Goal: Task Accomplishment & Management: Use online tool/utility

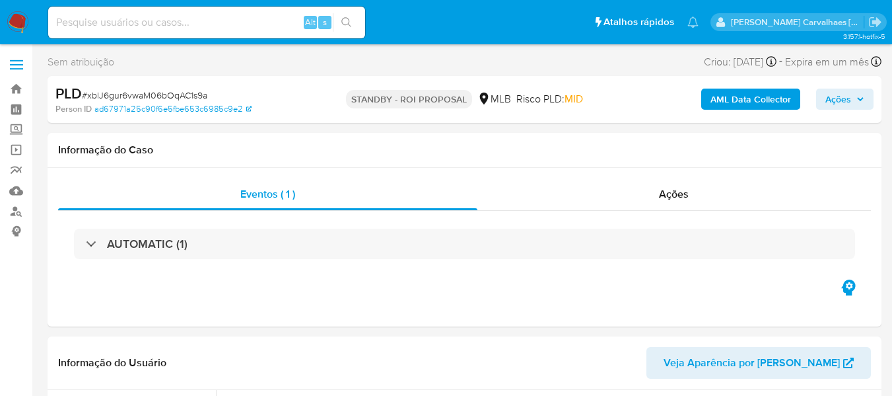
select select "10"
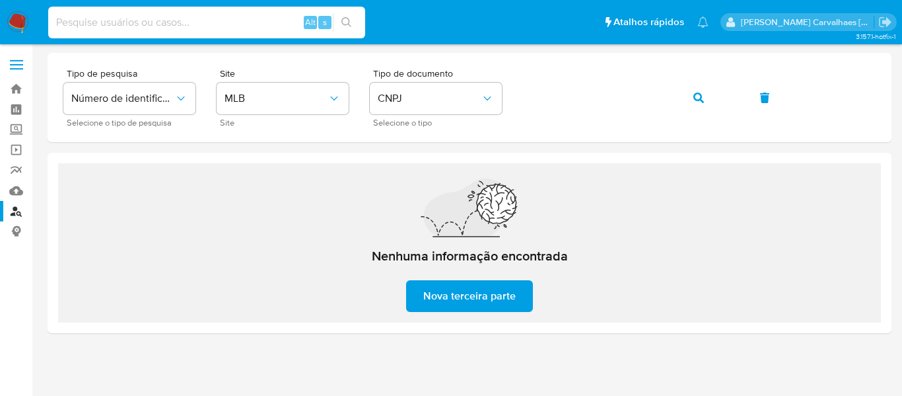
paste input "9H3fLctviKbx3vHYToQmqJnj"
type input "9H3fLctviKbx3vHYToQmqJnj"
click at [350, 18] on icon "search-icon" at bounding box center [346, 22] width 11 height 11
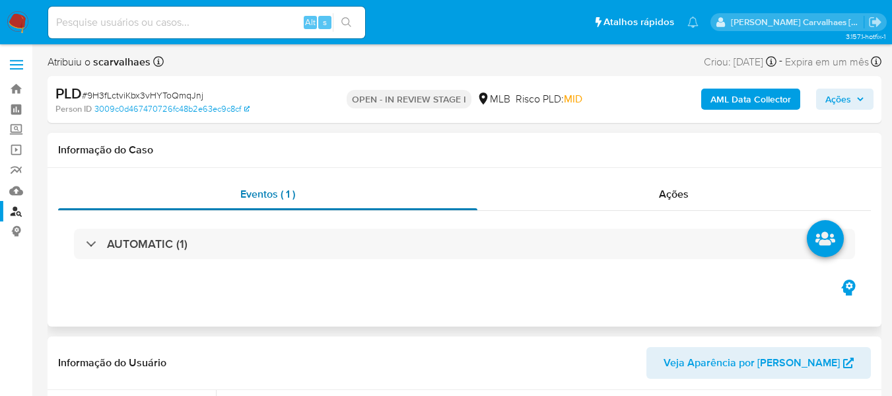
select select "10"
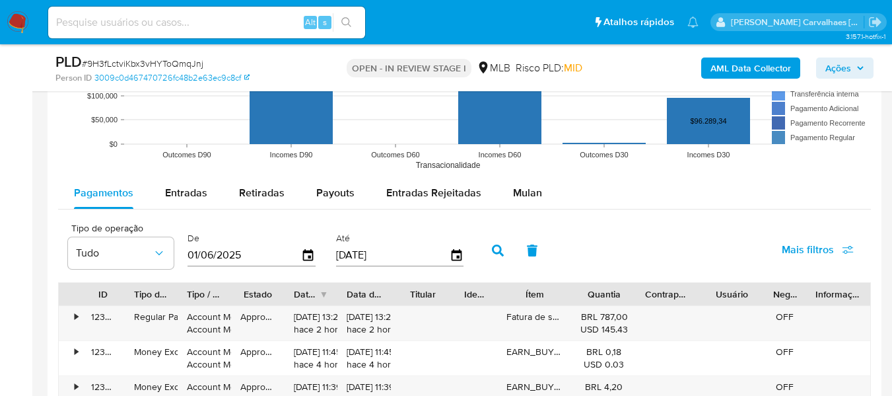
scroll to position [1321, 0]
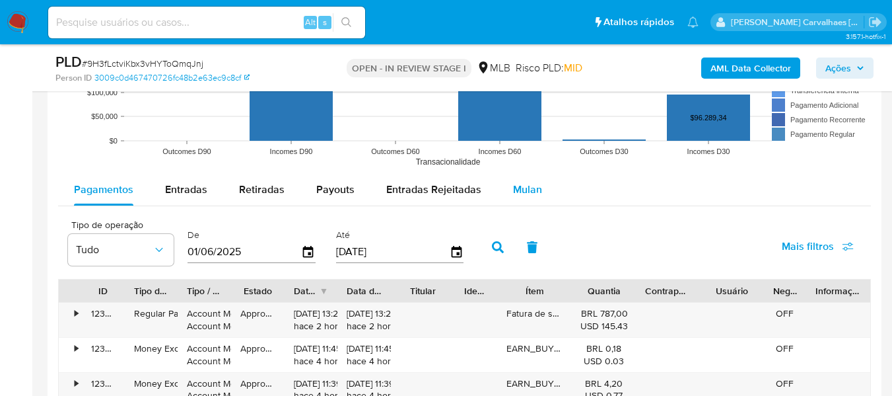
click at [520, 188] on span "Mulan" at bounding box center [527, 189] width 29 height 15
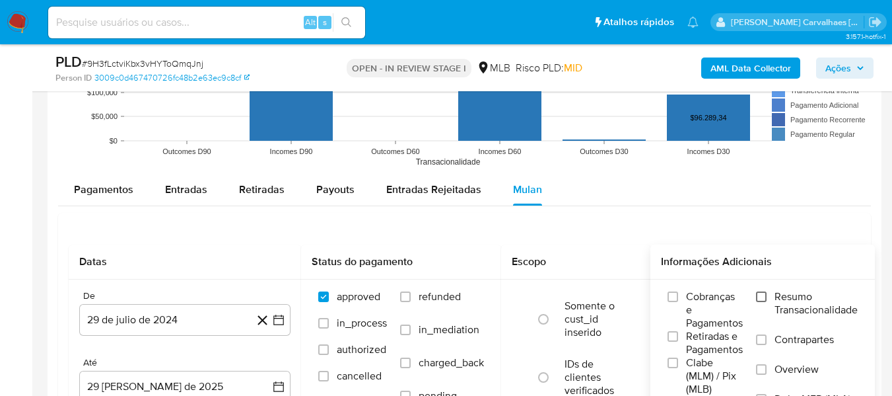
click at [764, 298] on input "Resumo Transacionalidade" at bounding box center [761, 296] width 11 height 11
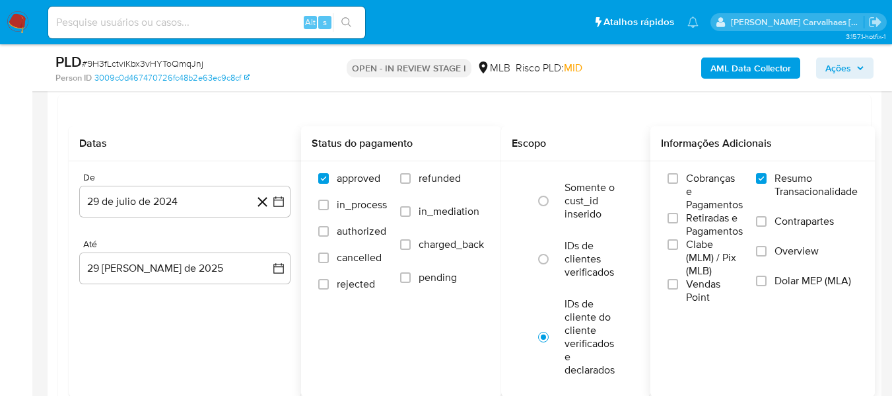
scroll to position [1453, 0]
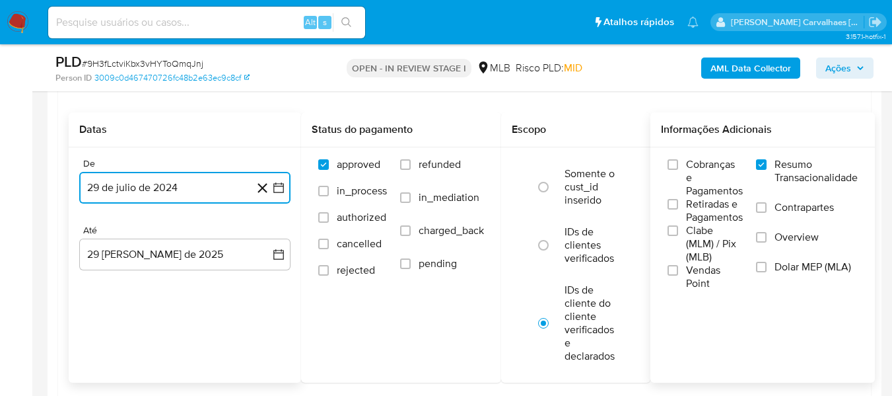
click at [274, 185] on icon "button" at bounding box center [278, 187] width 13 height 13
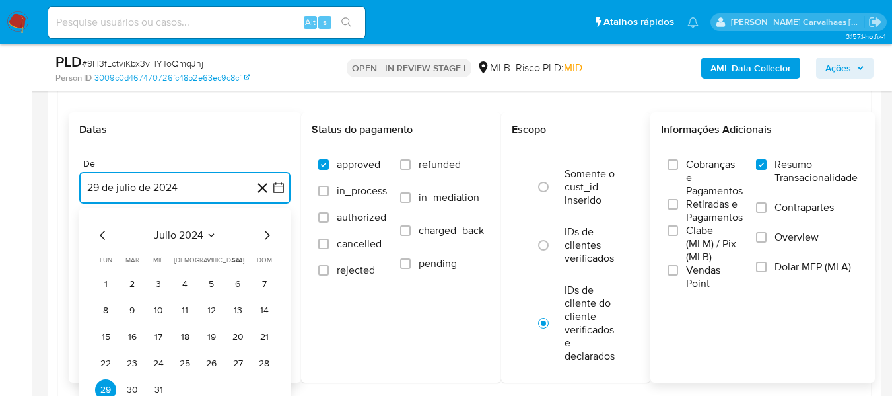
click at [269, 235] on icon "Mes siguiente" at bounding box center [267, 234] width 5 height 9
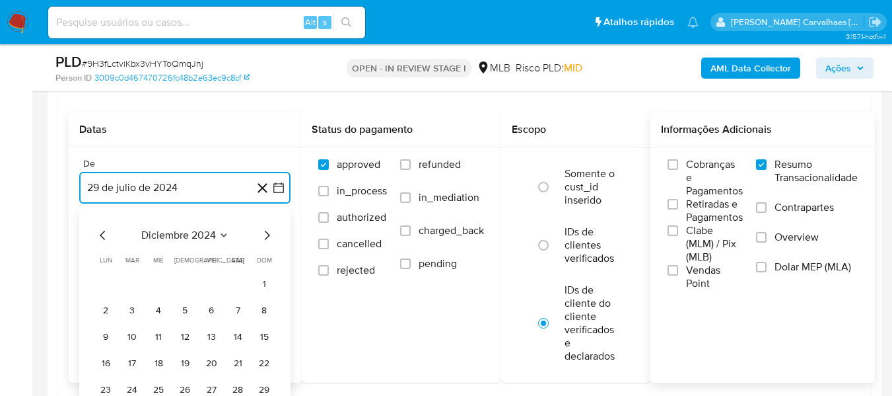
click at [269, 235] on icon "Mes siguiente" at bounding box center [267, 234] width 5 height 9
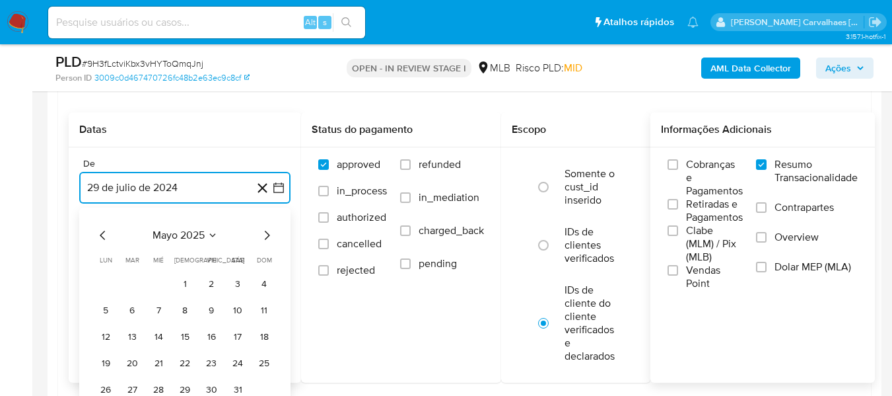
click at [102, 232] on icon "Mes anterior" at bounding box center [103, 235] width 16 height 16
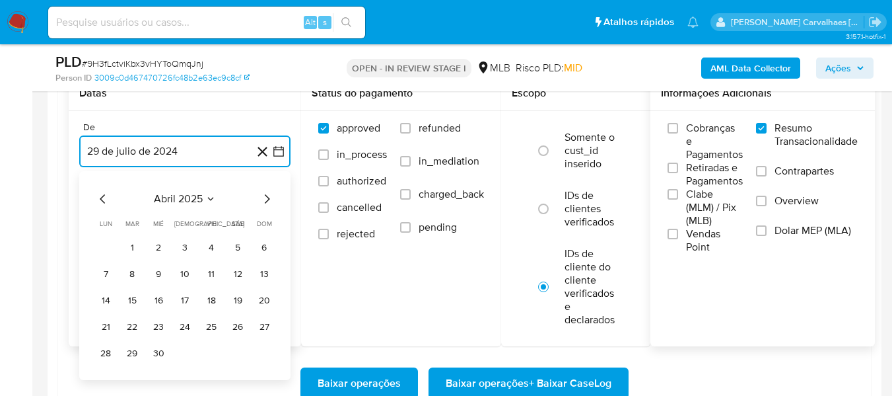
scroll to position [1519, 0]
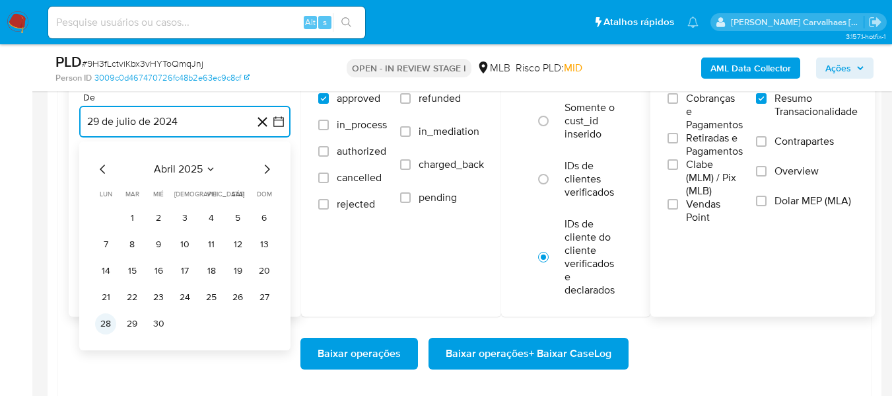
click at [105, 325] on button "28" at bounding box center [105, 323] width 21 height 21
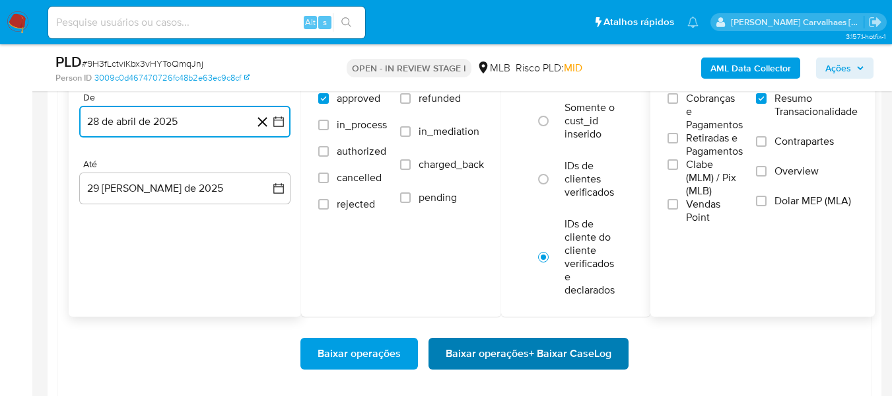
click at [523, 359] on span "Baixar operações + Baixar CaseLog" at bounding box center [529, 353] width 166 height 29
click at [529, 357] on span "Baixar operações + Baixar CaseLog" at bounding box center [529, 353] width 166 height 29
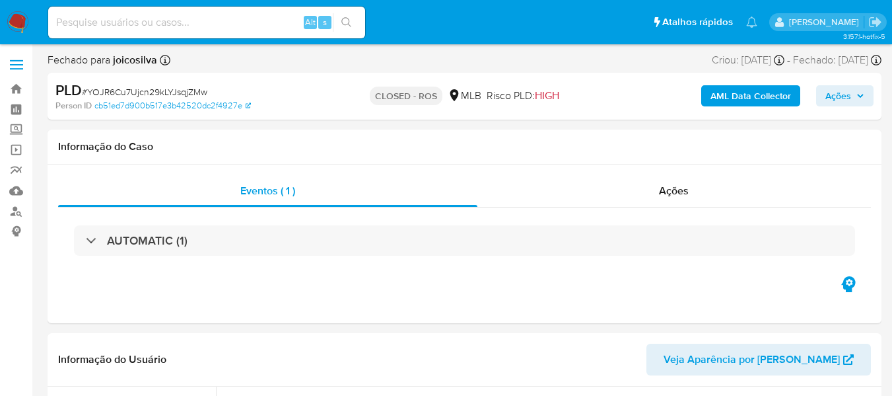
select select "10"
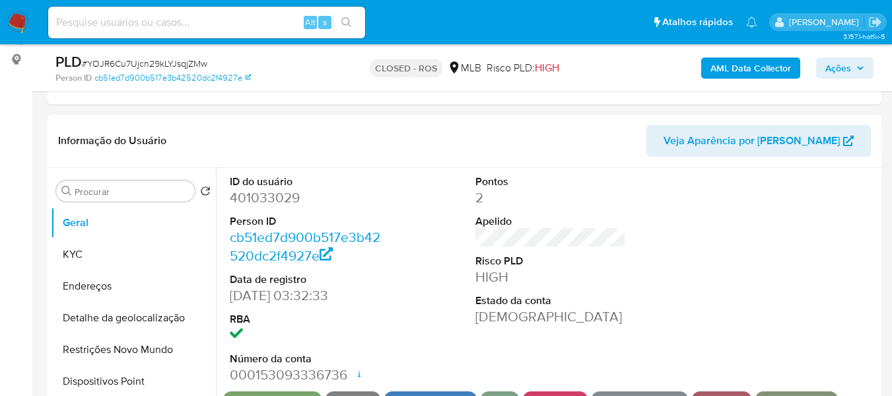
scroll to position [198, 0]
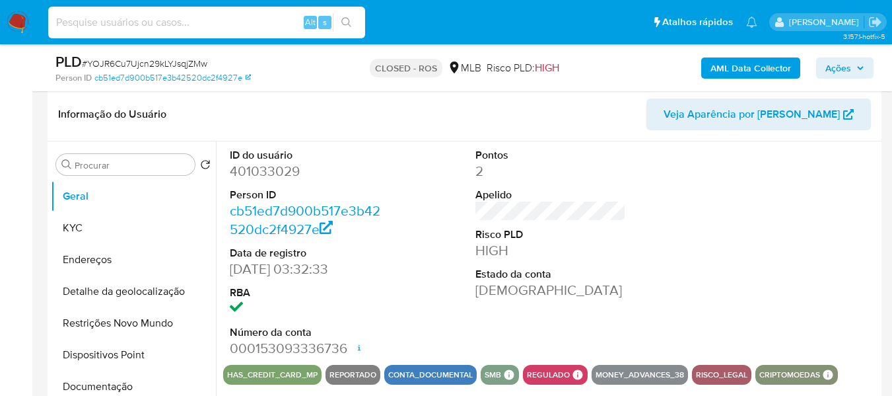
paste input "st5UudNpfkcYb6Kj4hx68aIy"
type input "st5UudNpfkcYb6Kj4hx68aIy"
click at [339, 20] on button "search-icon" at bounding box center [346, 22] width 27 height 18
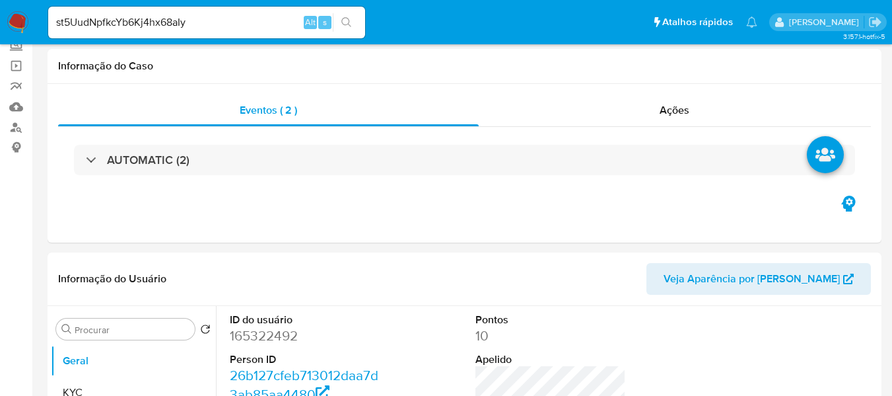
select select "10"
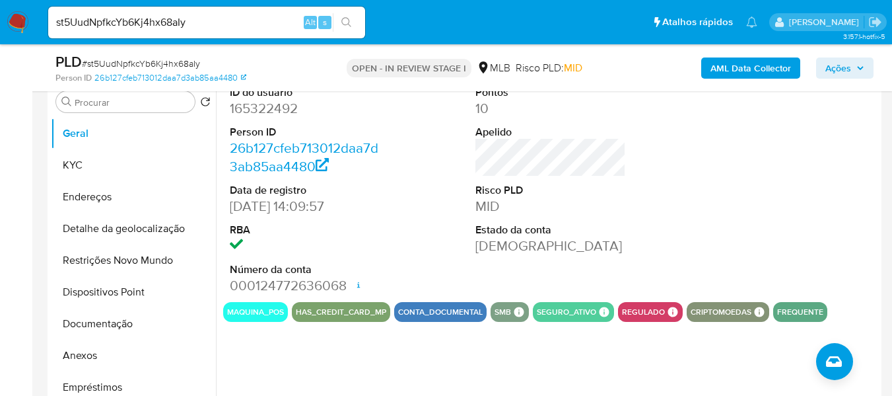
scroll to position [198, 0]
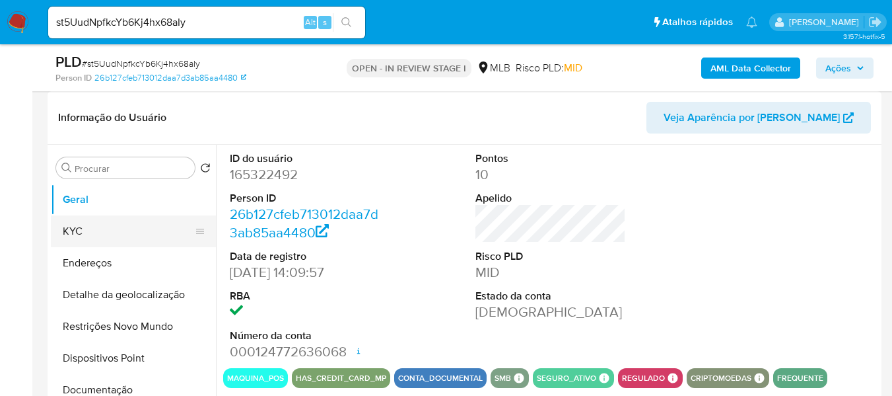
click at [101, 234] on button "KYC" at bounding box center [128, 231] width 155 height 32
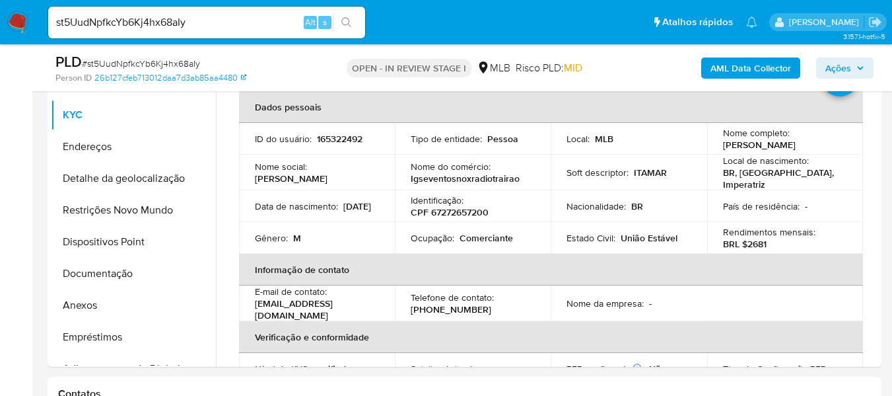
scroll to position [320, 0]
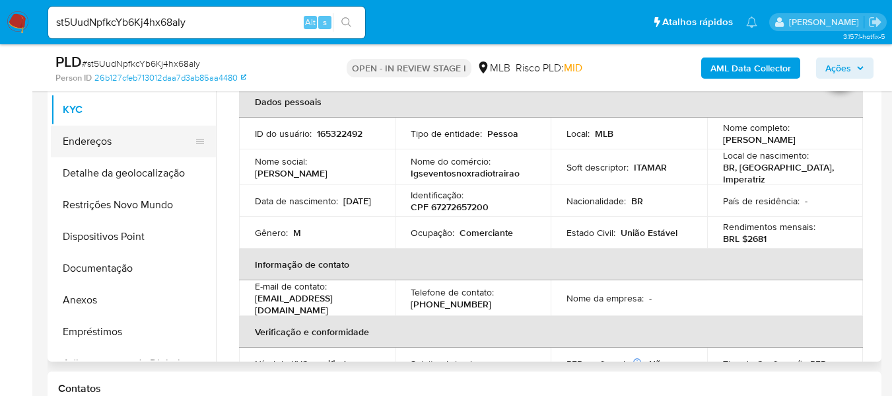
click at [102, 139] on button "Endereços" at bounding box center [128, 141] width 155 height 32
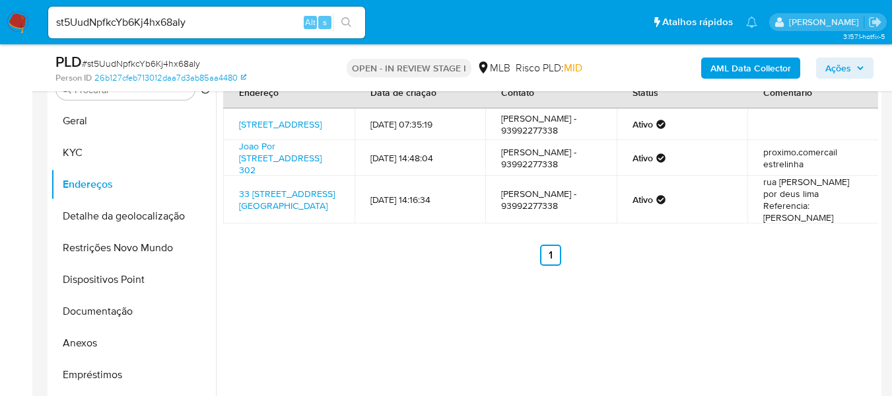
scroll to position [254, 0]
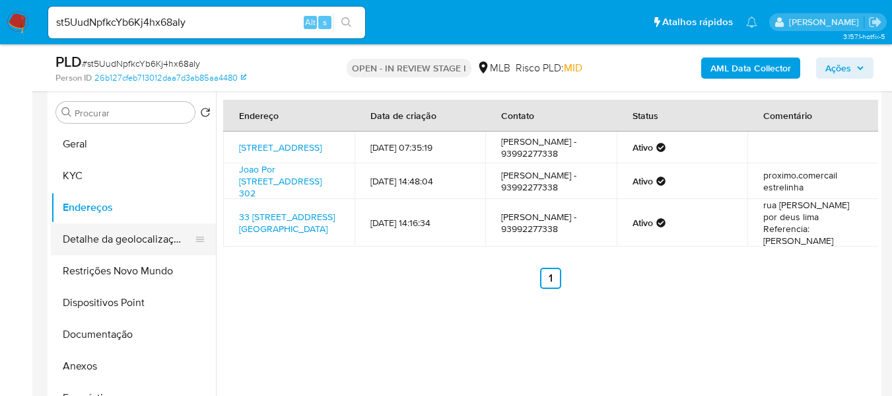
click at [138, 246] on button "Detalhe da geolocalização" at bounding box center [128, 239] width 155 height 32
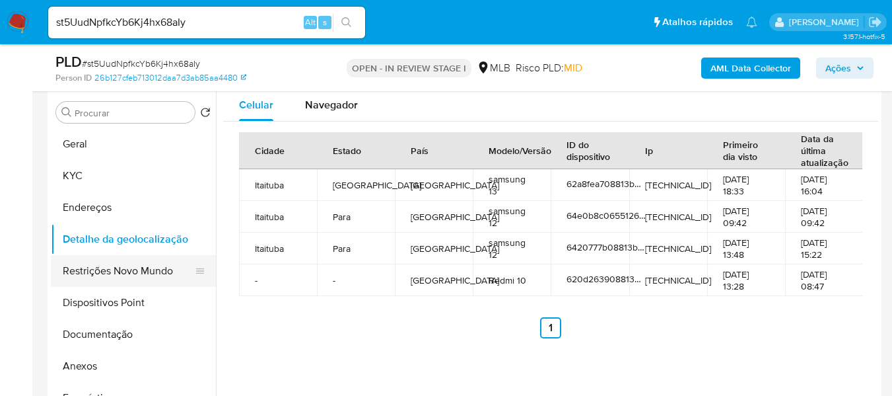
click at [169, 270] on button "Restrições Novo Mundo" at bounding box center [128, 271] width 155 height 32
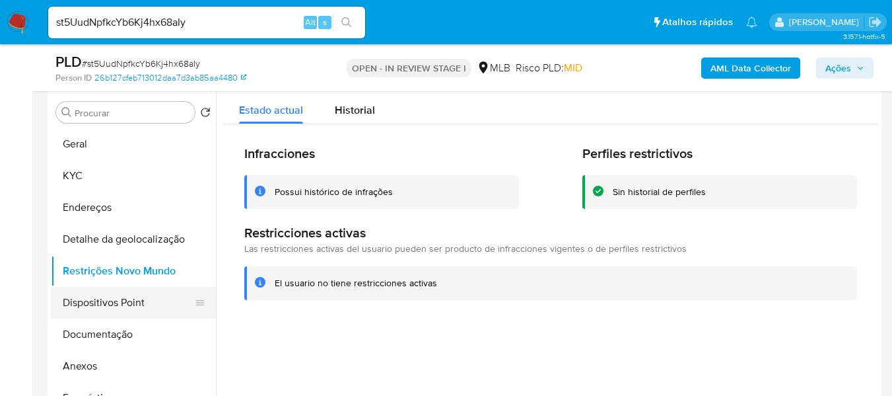
click at [103, 301] on button "Dispositivos Point" at bounding box center [128, 303] width 155 height 32
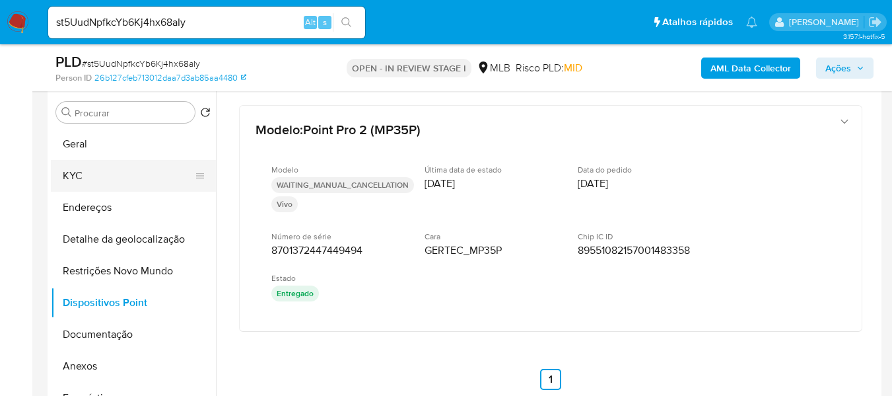
click at [92, 168] on button "KYC" at bounding box center [128, 176] width 155 height 32
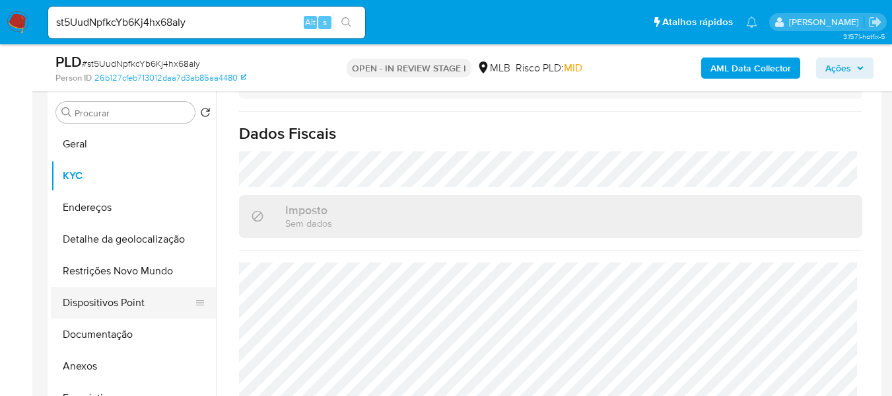
scroll to position [132, 0]
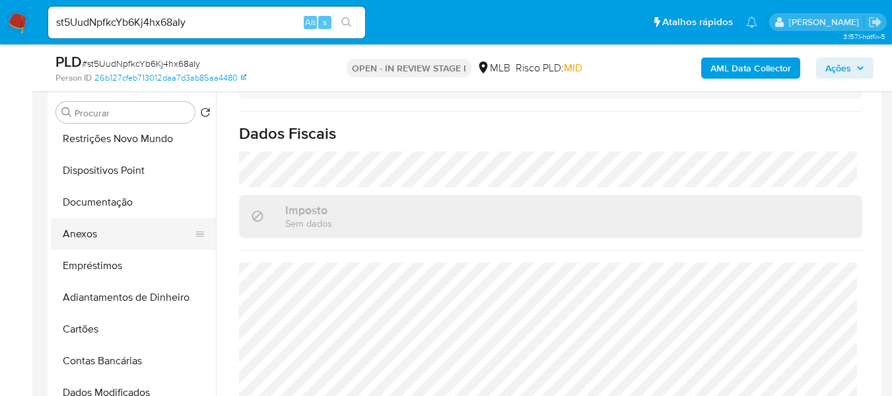
click at [98, 230] on button "Anexos" at bounding box center [128, 234] width 155 height 32
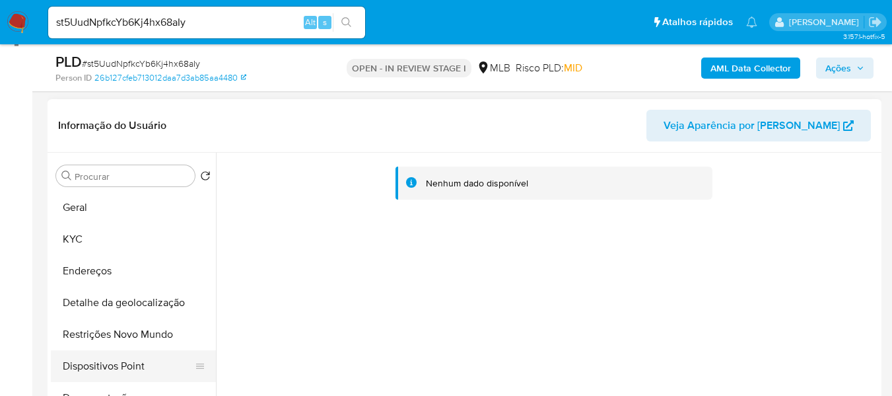
scroll to position [122, 0]
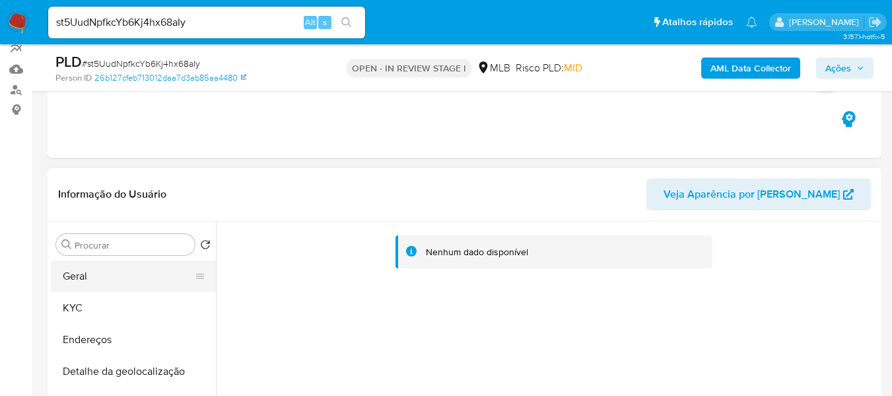
click at [116, 272] on button "Geral" at bounding box center [128, 276] width 155 height 32
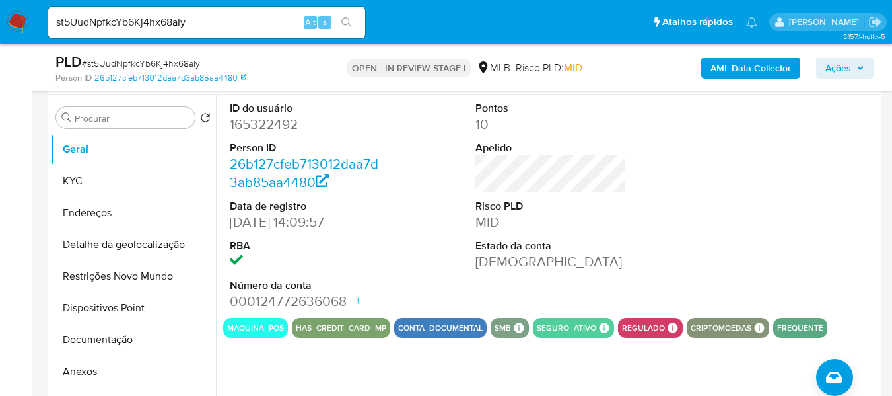
scroll to position [254, 0]
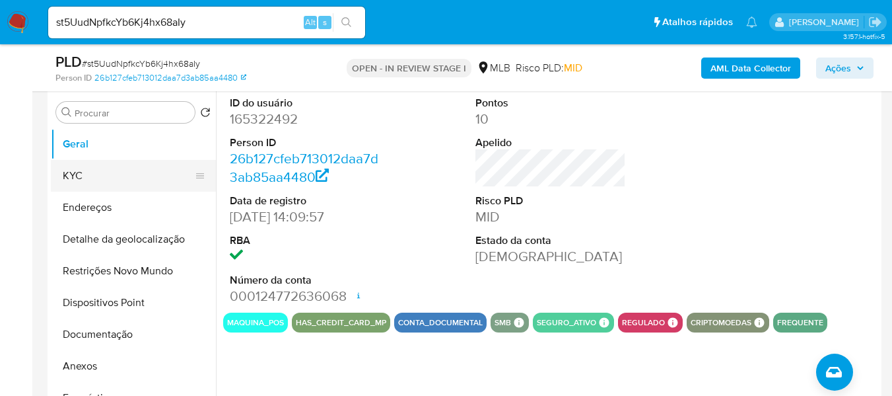
click at [96, 188] on button "KYC" at bounding box center [128, 176] width 155 height 32
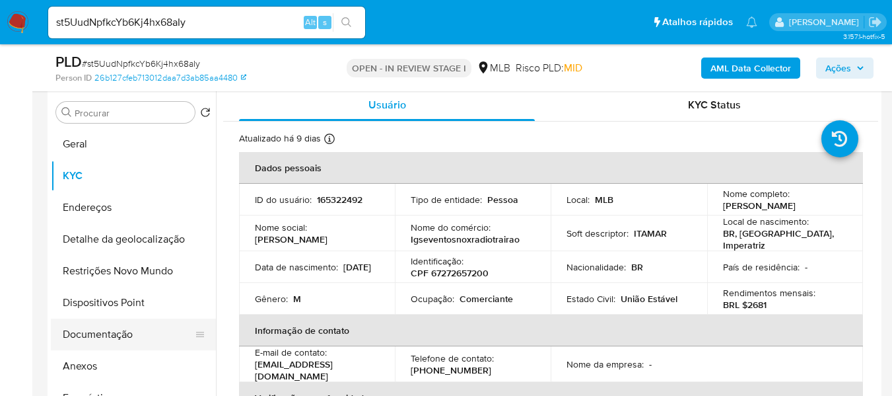
click at [129, 338] on button "Documentação" at bounding box center [128, 334] width 155 height 32
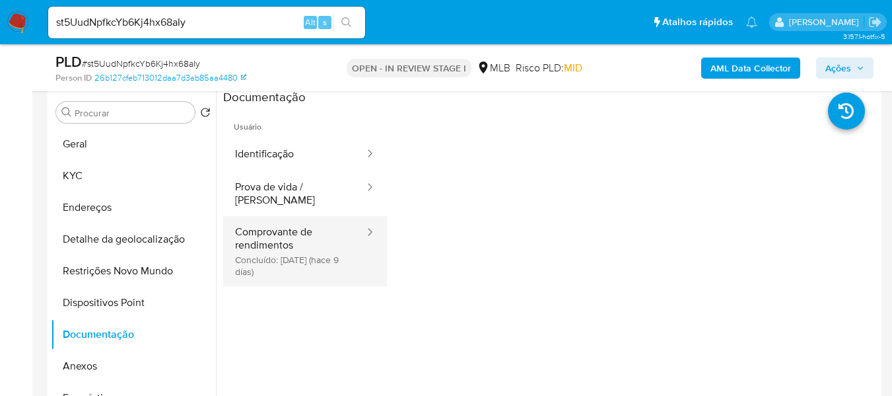
click at [288, 229] on button "Comprovante de rendimentos Concluído: 20/08/2025 (hace 9 días)" at bounding box center [294, 251] width 143 height 70
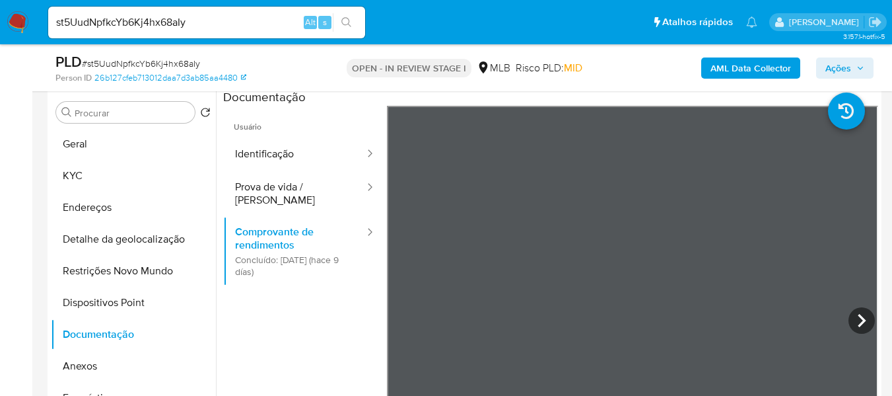
click at [92, 151] on button "Geral" at bounding box center [128, 144] width 155 height 32
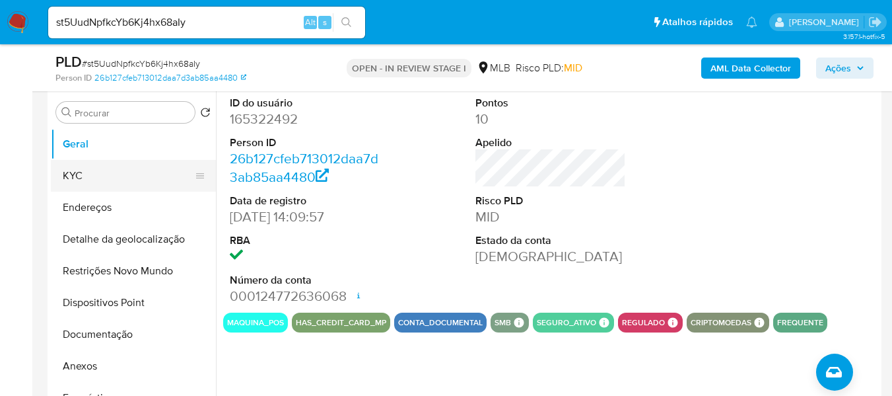
click at [98, 163] on button "KYC" at bounding box center [128, 176] width 155 height 32
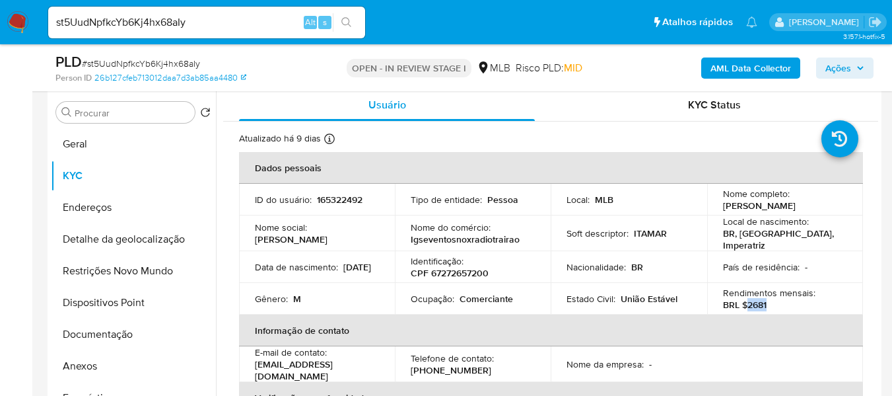
drag, startPoint x: 745, startPoint y: 299, endPoint x: 765, endPoint y: 299, distance: 19.8
click at [765, 299] on div "Rendimentos mensais : BRL $2681" at bounding box center [785, 299] width 124 height 24
copy p "2681"
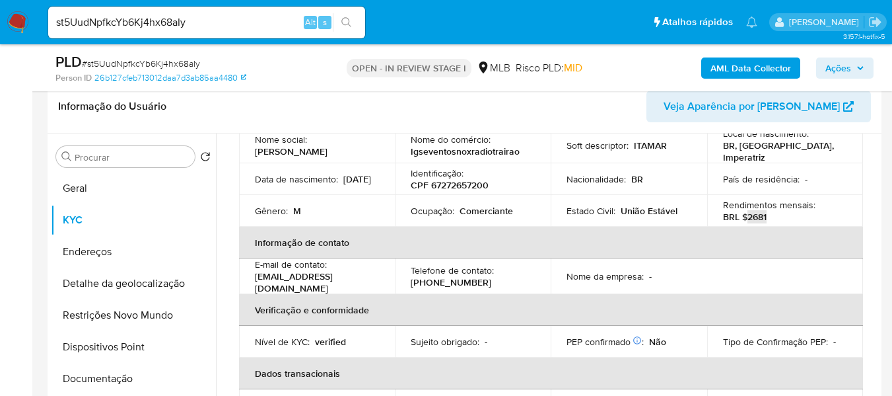
scroll to position [55, 0]
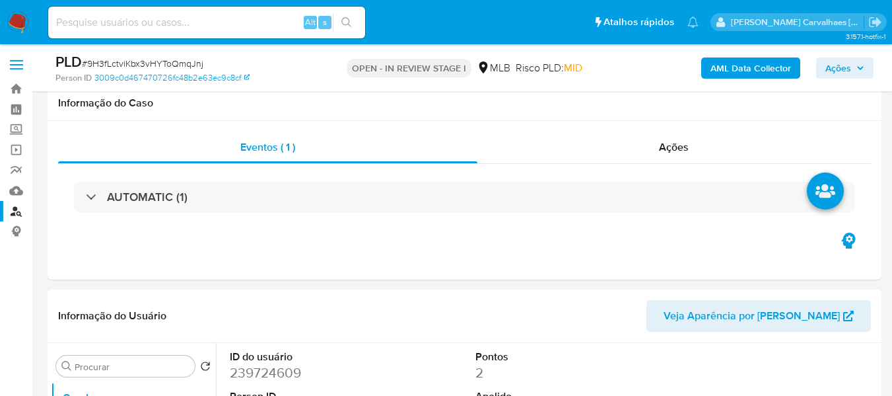
scroll to position [1519, 0]
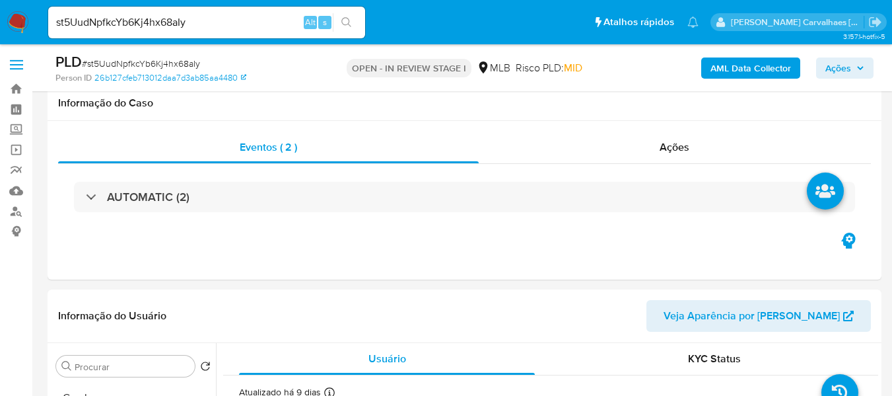
select select "10"
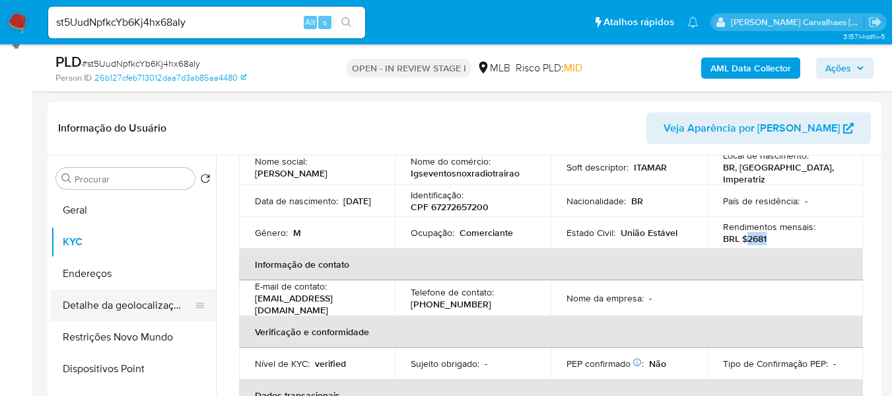
scroll to position [66, 0]
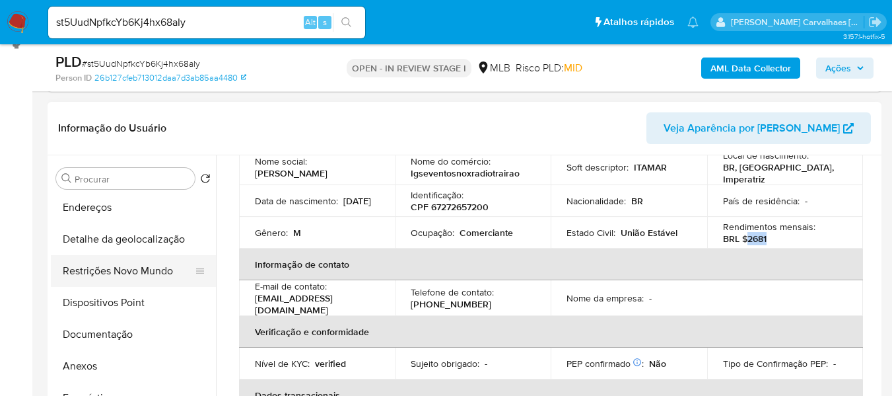
click at [129, 266] on button "Restrições Novo Mundo" at bounding box center [128, 271] width 155 height 32
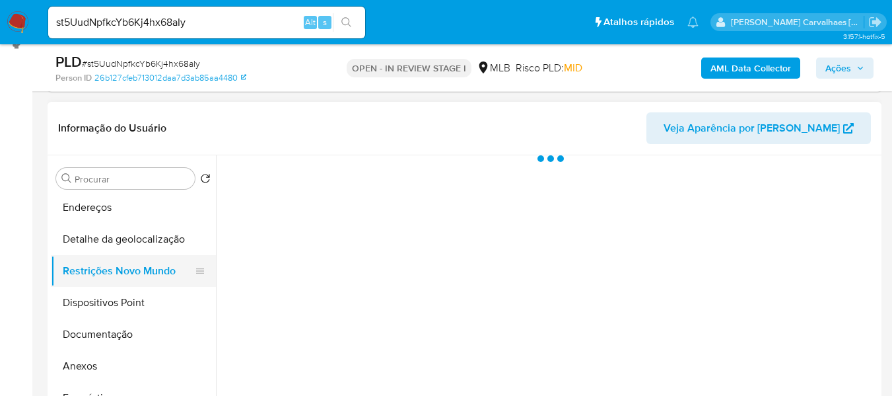
scroll to position [0, 0]
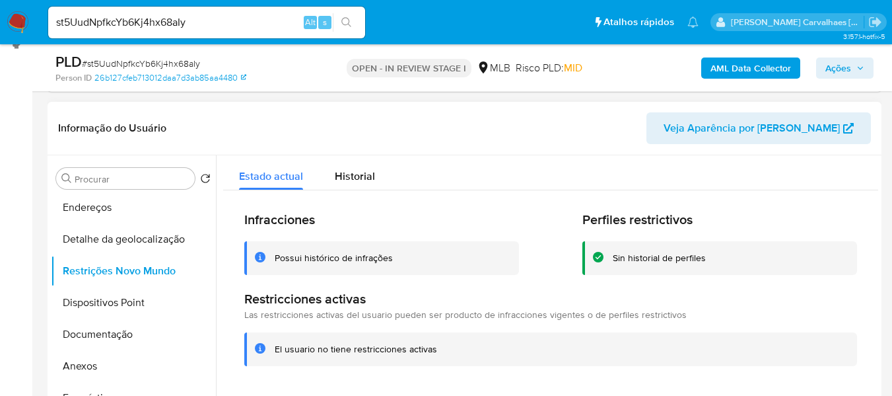
drag, startPoint x: 274, startPoint y: 350, endPoint x: 425, endPoint y: 352, distance: 151.3
click at [446, 359] on div "El usuario no tiene restricciones activas" at bounding box center [550, 349] width 613 height 34
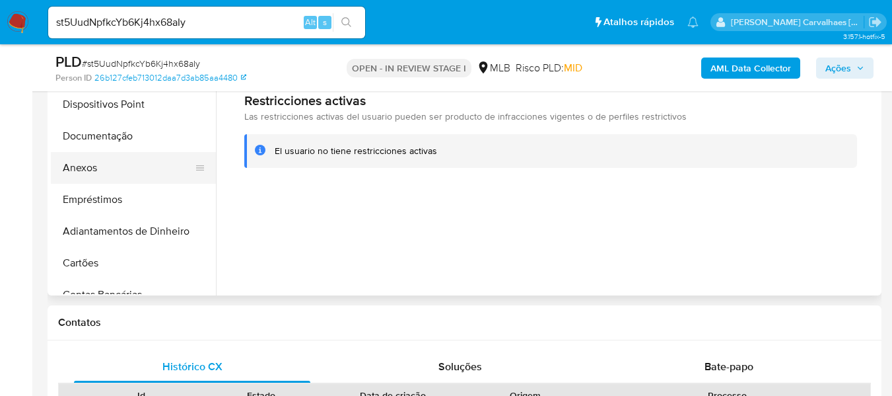
click at [115, 170] on button "Anexos" at bounding box center [128, 168] width 155 height 32
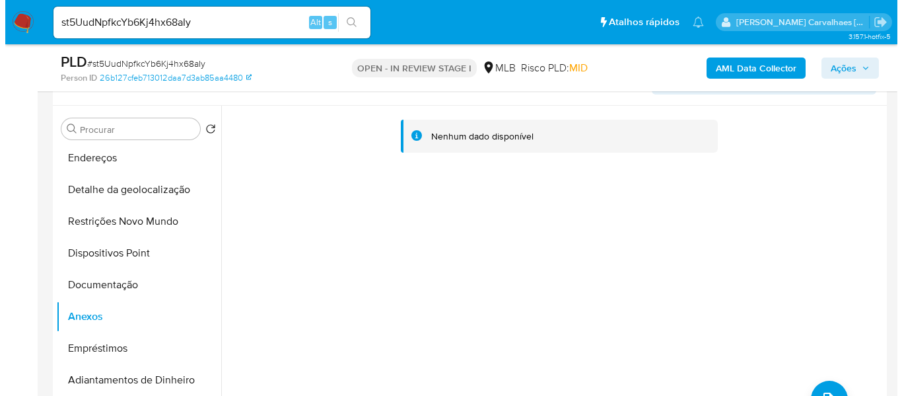
scroll to position [320, 0]
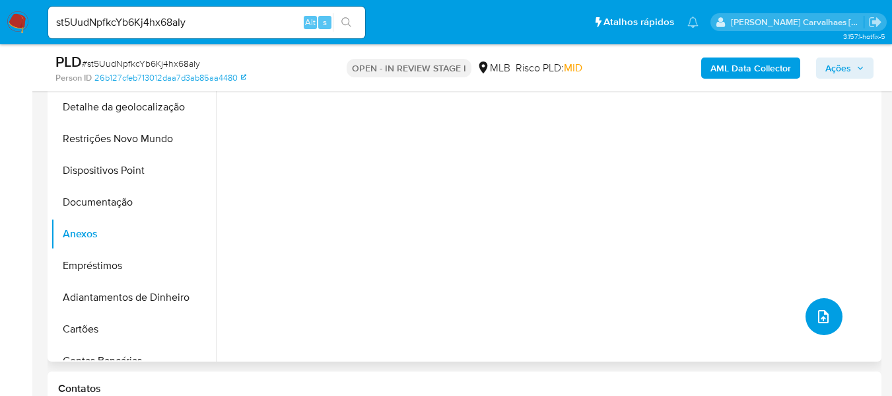
click at [816, 321] on icon "upload-file" at bounding box center [824, 316] width 16 height 16
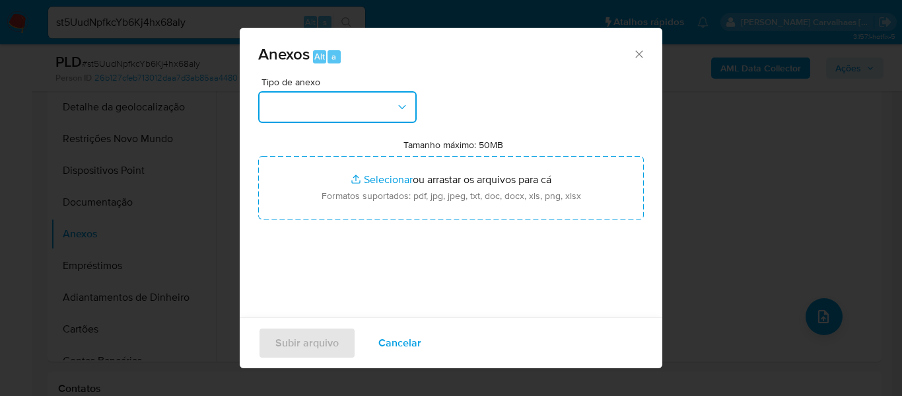
click at [394, 107] on button "button" at bounding box center [337, 107] width 159 height 32
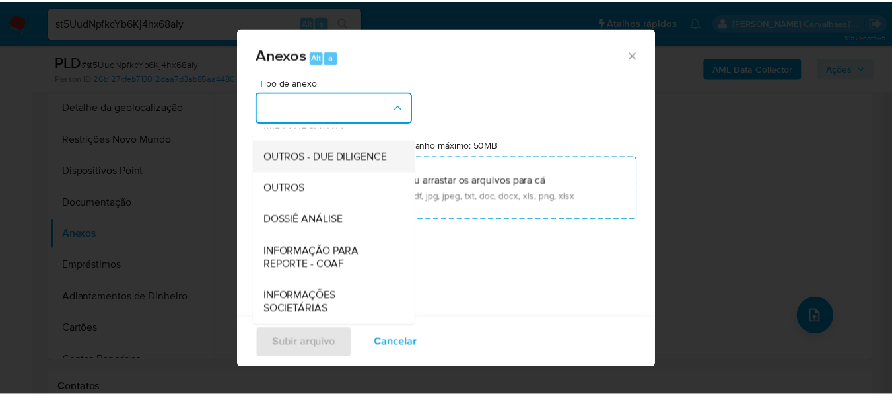
scroll to position [198, 0]
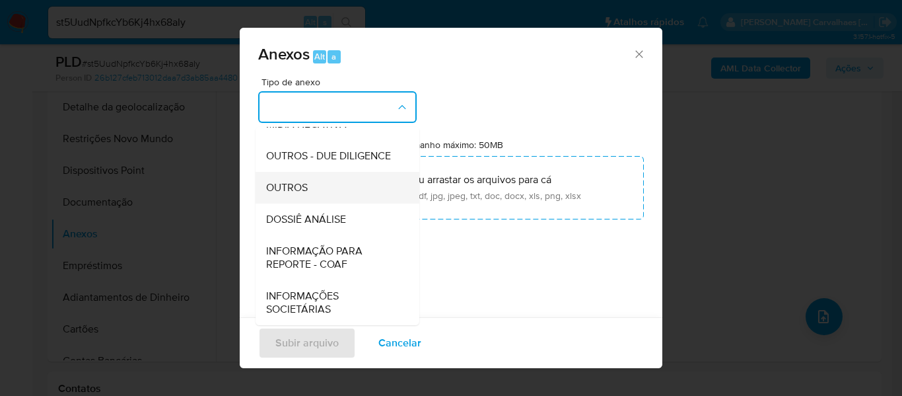
click at [306, 188] on span "OUTROS" at bounding box center [287, 187] width 42 height 13
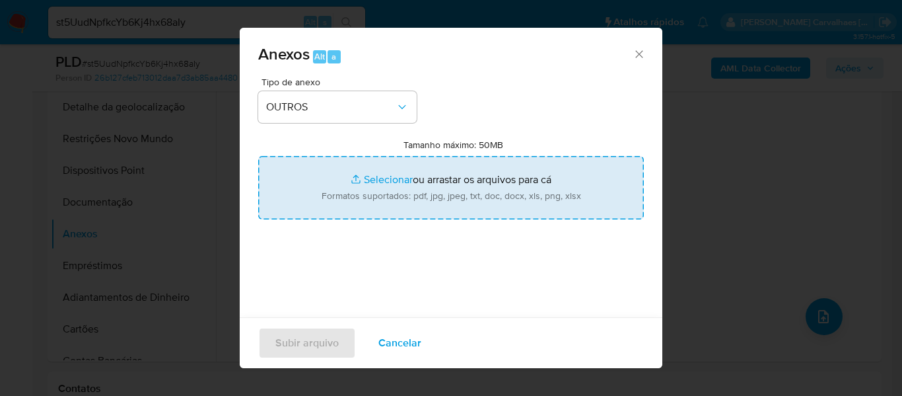
click at [361, 179] on input "Tamanho máximo: 50MB Selecionar arquivos" at bounding box center [451, 187] width 386 height 63
type input "C:\fakepath\Mulan Itamar Gomes Silva 165322492_2025_08_29_12_42_35 - Tabla diná…"
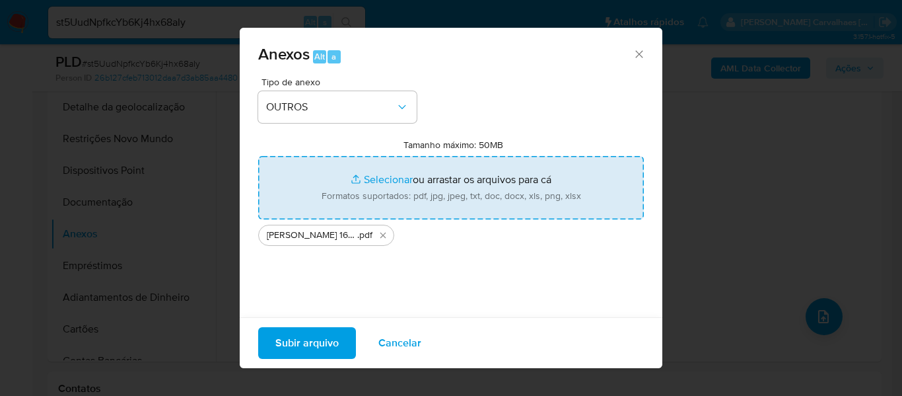
click at [380, 178] on input "Tamanho máximo: 50MB Selecionar arquivos" at bounding box center [451, 187] width 386 height 63
type input "C:\fakepath\SAR - xxxx - CPF 67272657200 - ITAMAR GOMES SILVA.pdf"
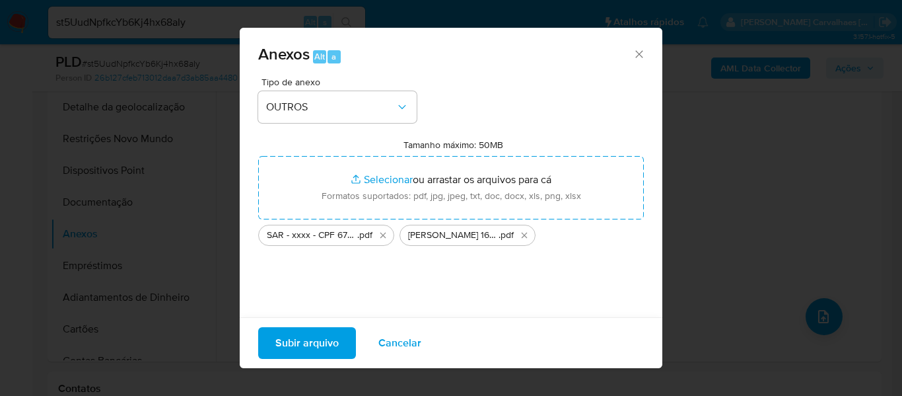
click at [295, 341] on span "Subir arquivo" at bounding box center [306, 342] width 63 height 29
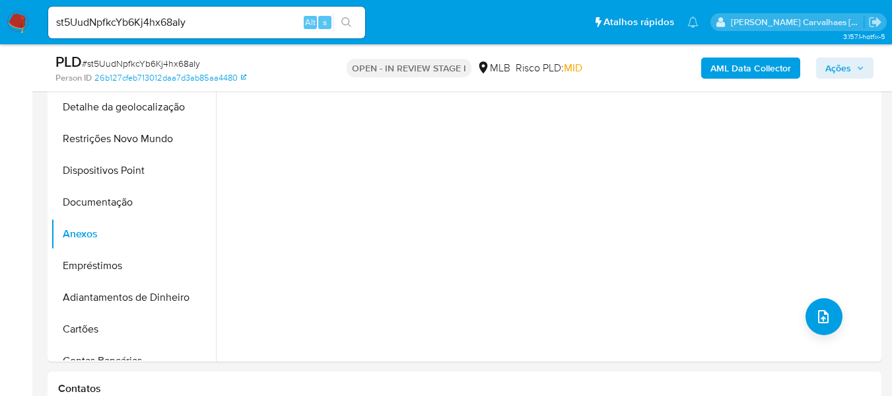
click at [851, 73] on span "Ações" at bounding box center [839, 67] width 26 height 21
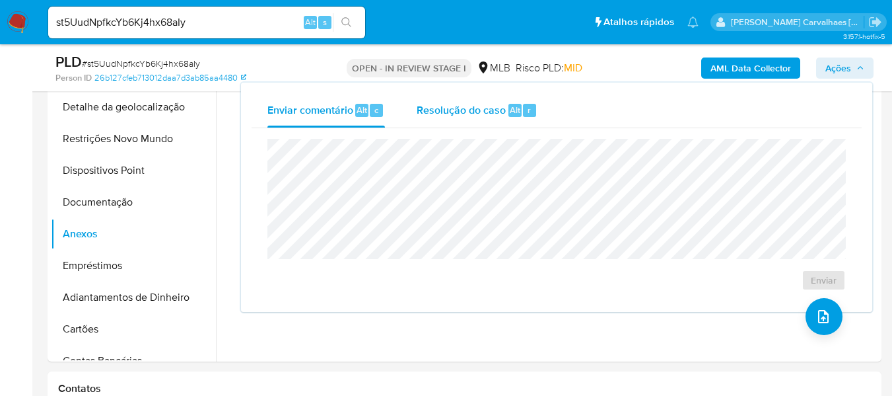
click at [469, 114] on span "Resolução do caso" at bounding box center [461, 109] width 89 height 15
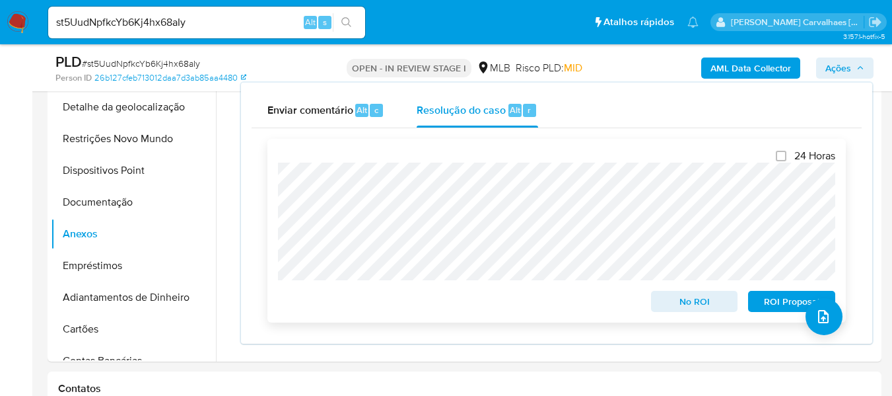
click at [783, 304] on span "ROI Proposal" at bounding box center [792, 301] width 69 height 18
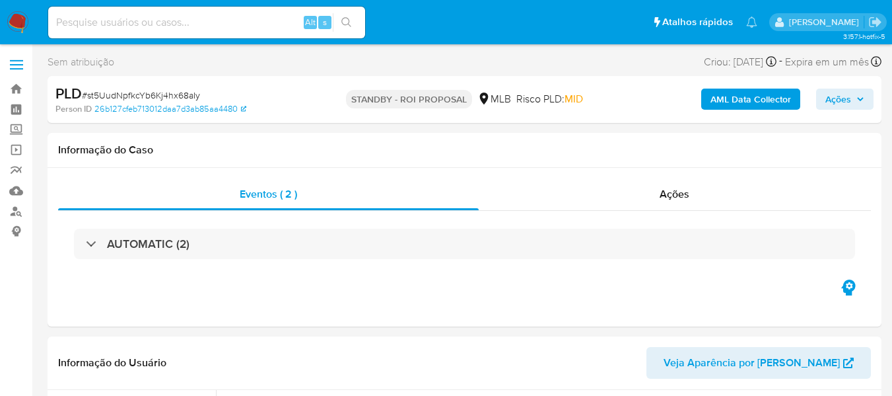
select select "10"
paste input "9H3fLctviKbx3vHYToQmqJnj"
click at [53, 18] on input "9H3fLctviKbx3vHYToQmqJnj" at bounding box center [206, 22] width 317 height 17
type input "9H3fLctviKbx3vHYToQmqJnj"
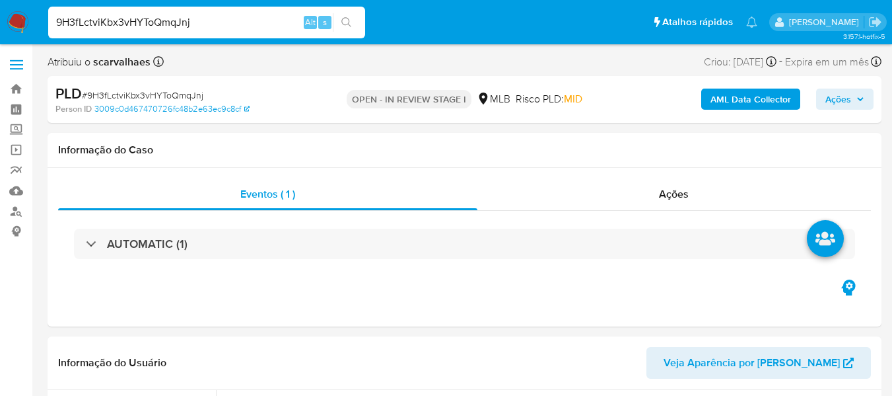
select select "10"
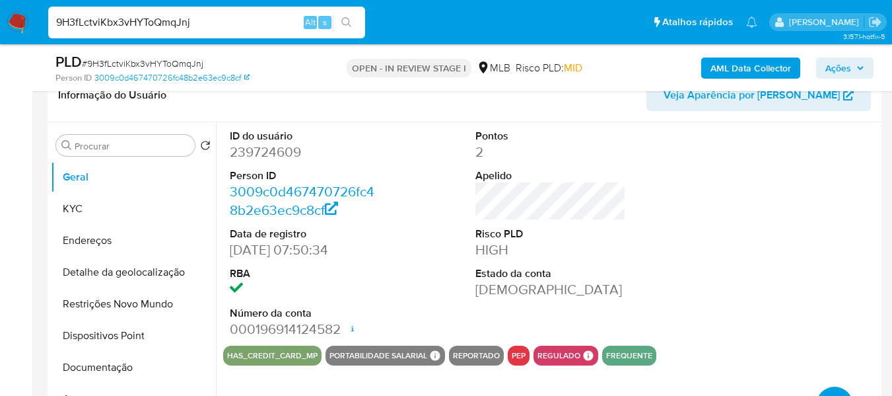
scroll to position [198, 0]
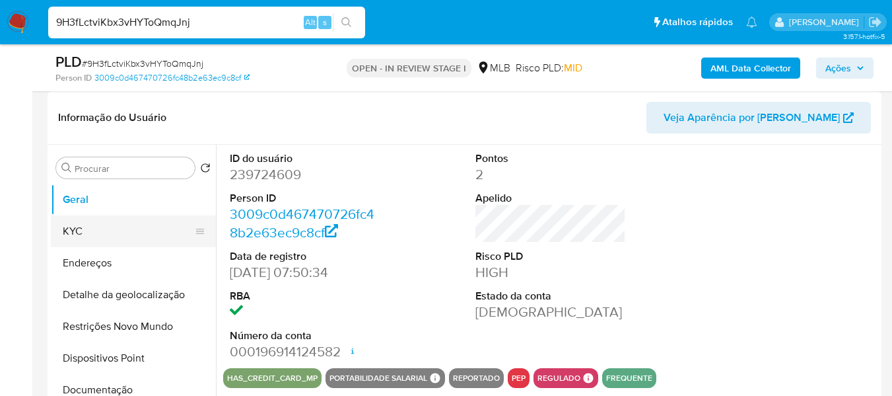
click at [88, 231] on button "KYC" at bounding box center [128, 231] width 155 height 32
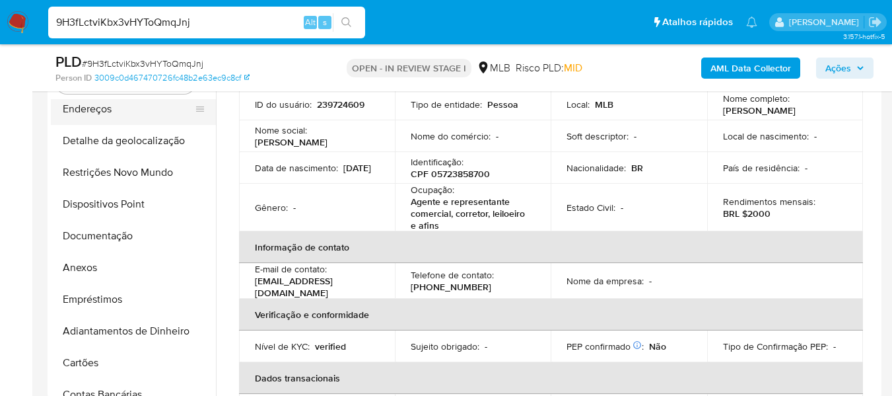
scroll to position [0, 0]
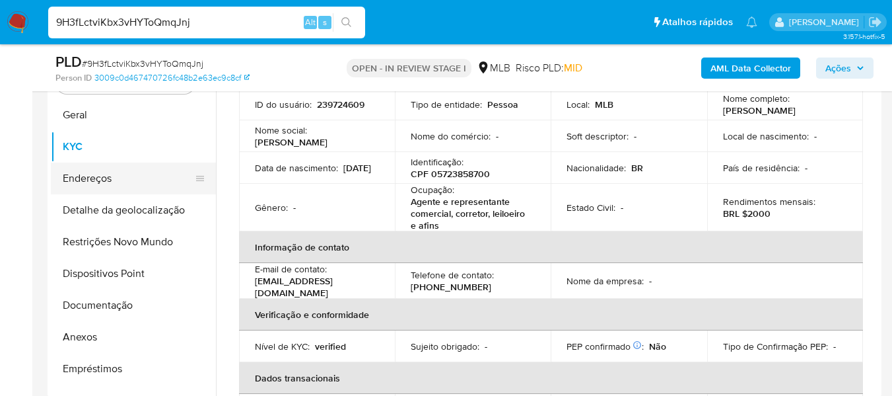
click at [157, 176] on button "Endereços" at bounding box center [128, 178] width 155 height 32
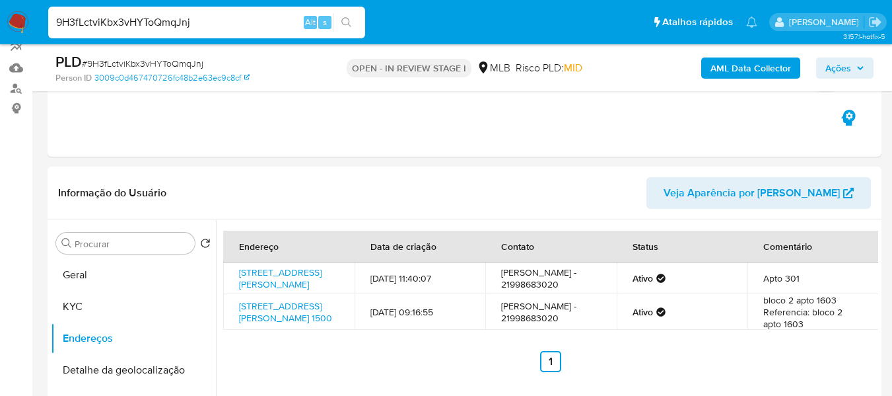
scroll to position [170, 0]
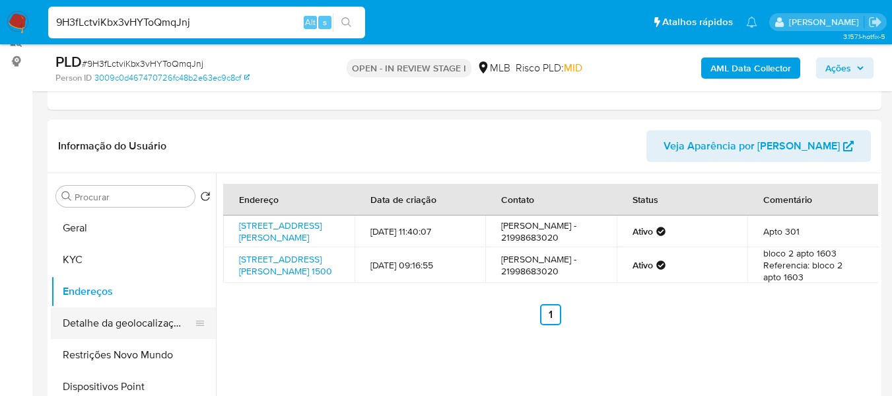
click at [136, 313] on button "Detalhe da geolocalização" at bounding box center [128, 323] width 155 height 32
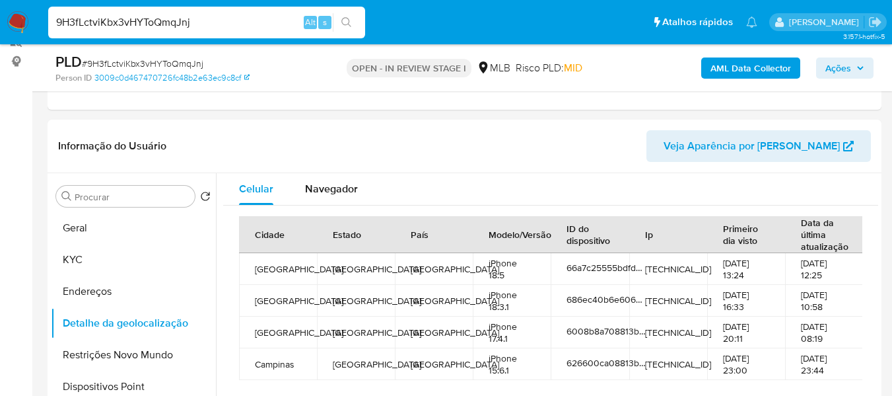
scroll to position [278, 0]
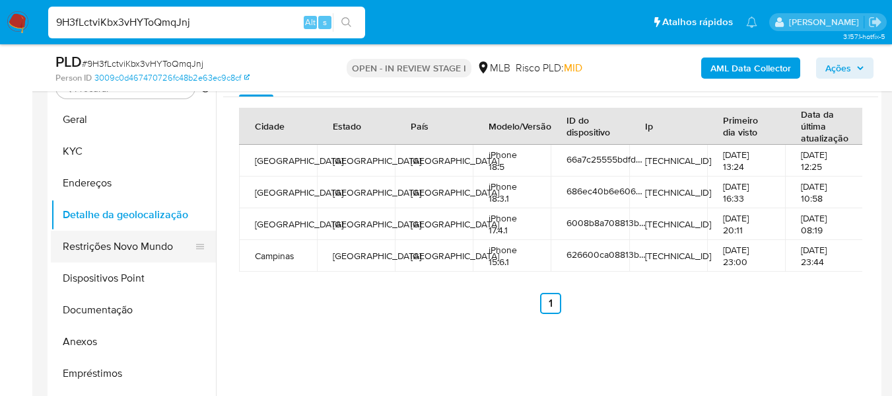
click at [122, 246] on button "Restrições Novo Mundo" at bounding box center [128, 246] width 155 height 32
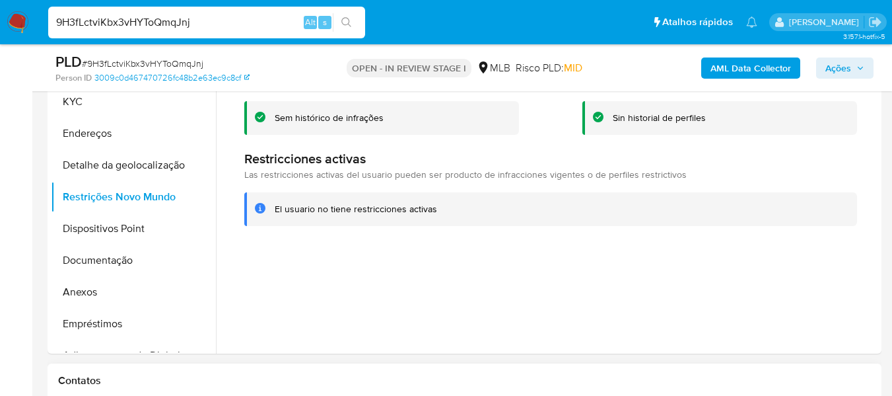
scroll to position [410, 0]
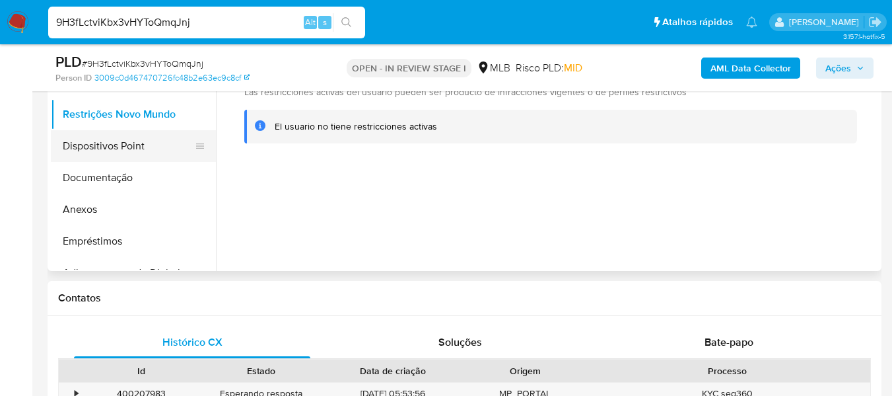
click at [98, 141] on button "Dispositivos Point" at bounding box center [128, 146] width 155 height 32
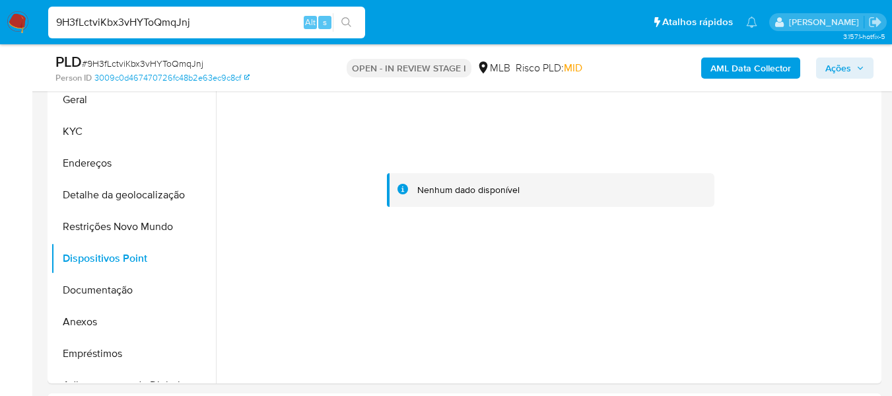
scroll to position [278, 0]
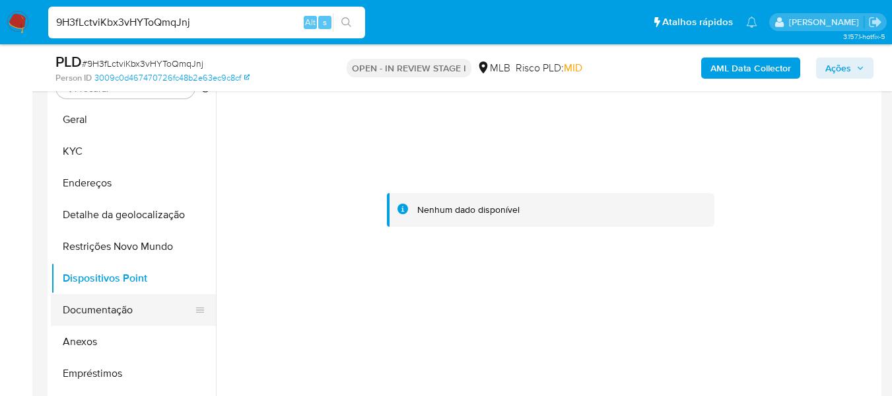
click at [115, 312] on button "Documentação" at bounding box center [128, 310] width 155 height 32
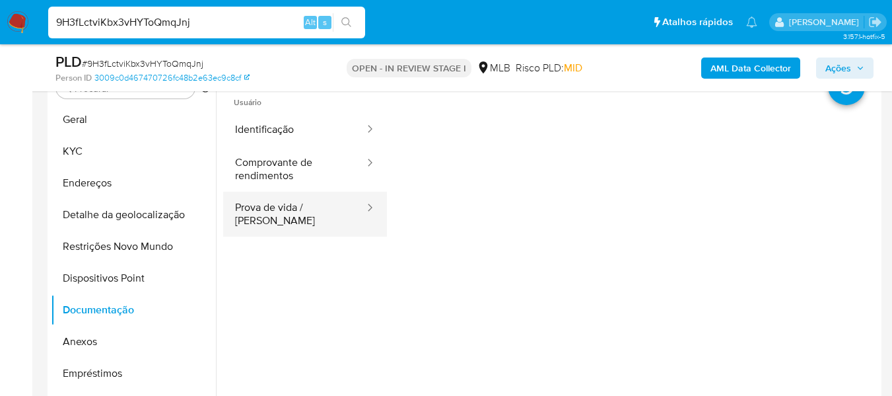
click at [276, 209] on button "Prova de vida / Selfie" at bounding box center [294, 214] width 143 height 45
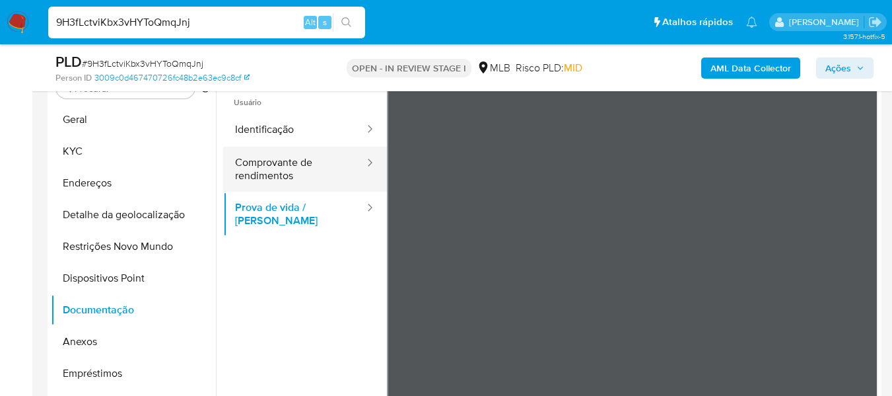
click at [312, 160] on button "Comprovante de rendimentos" at bounding box center [294, 169] width 143 height 45
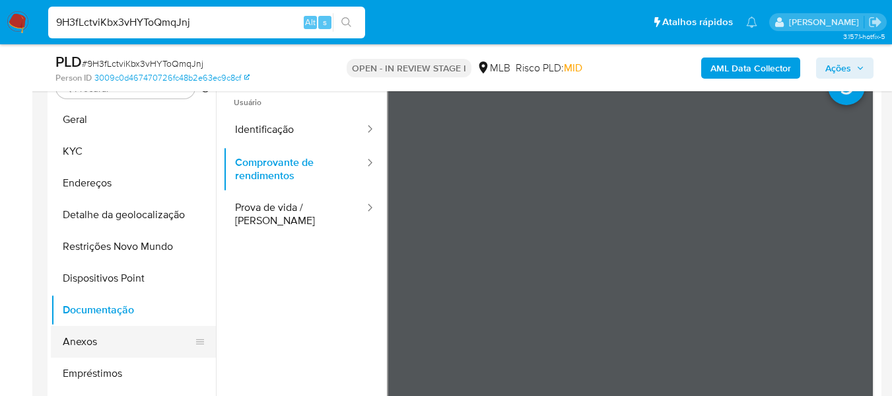
click at [112, 345] on button "Anexos" at bounding box center [128, 342] width 155 height 32
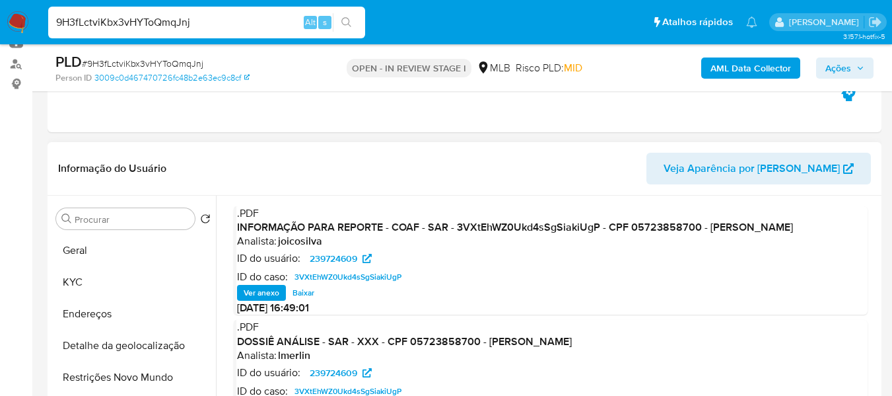
scroll to position [146, 0]
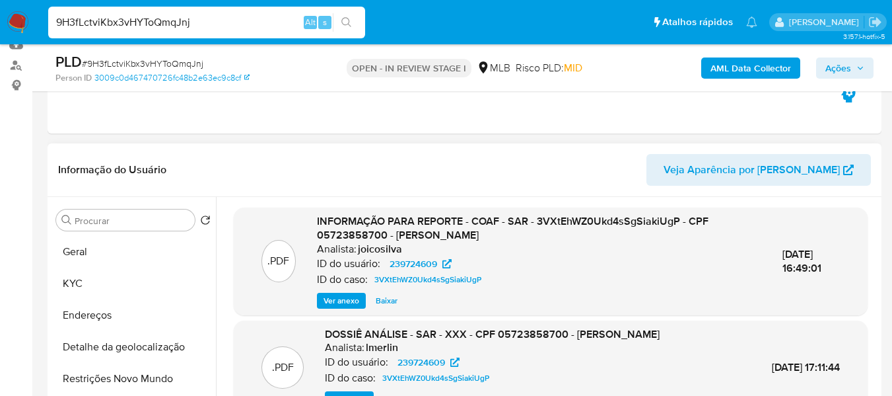
click at [336, 297] on span "Ver anexo" at bounding box center [342, 300] width 36 height 13
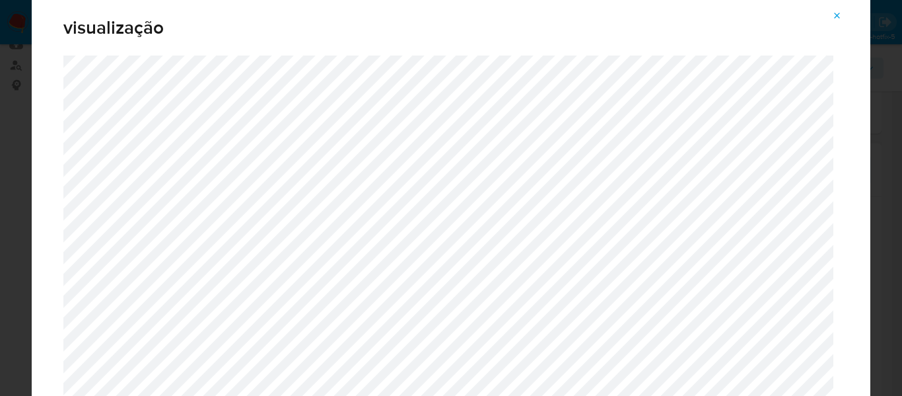
click at [835, 18] on icon "Attachment preview" at bounding box center [838, 16] width 6 height 6
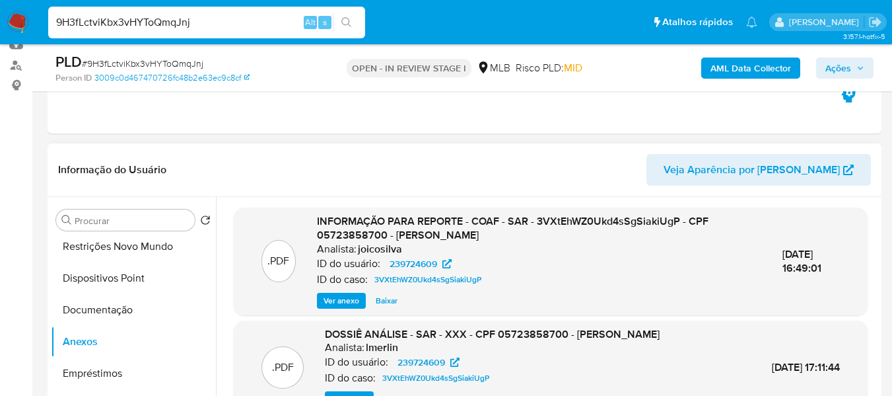
scroll to position [198, 0]
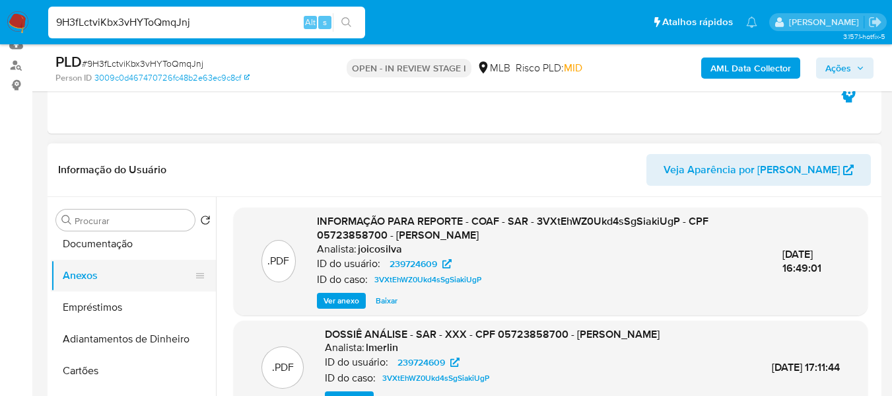
click at [89, 274] on button "Anexos" at bounding box center [128, 276] width 155 height 32
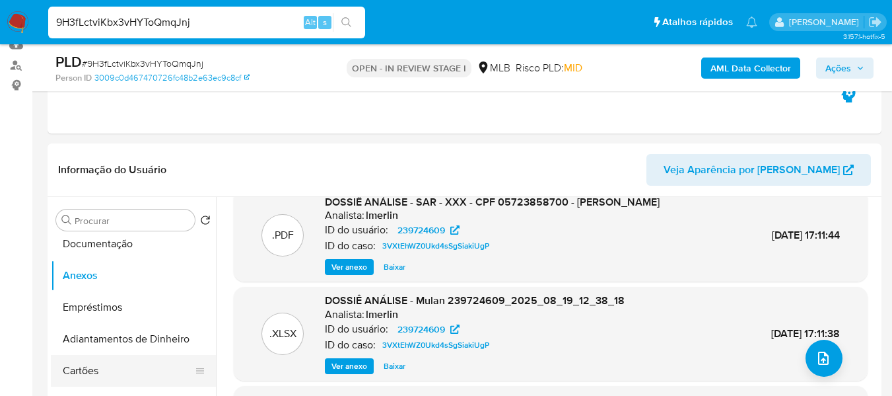
scroll to position [132, 0]
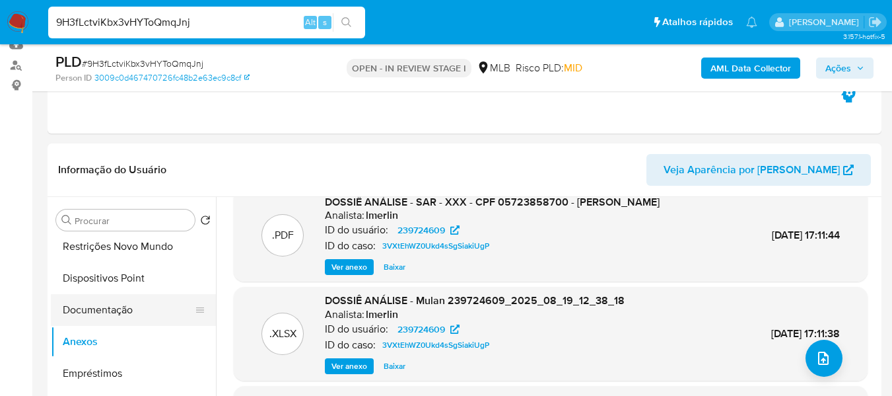
click at [131, 310] on button "Documentação" at bounding box center [128, 310] width 155 height 32
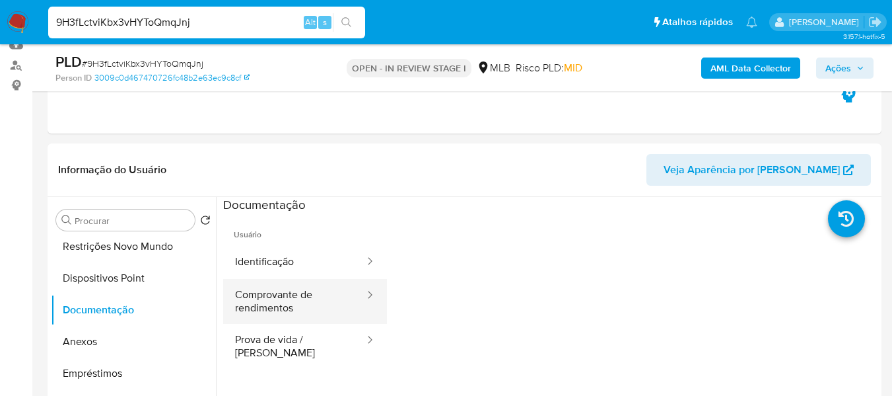
click at [281, 303] on button "Comprovante de rendimentos" at bounding box center [294, 301] width 143 height 45
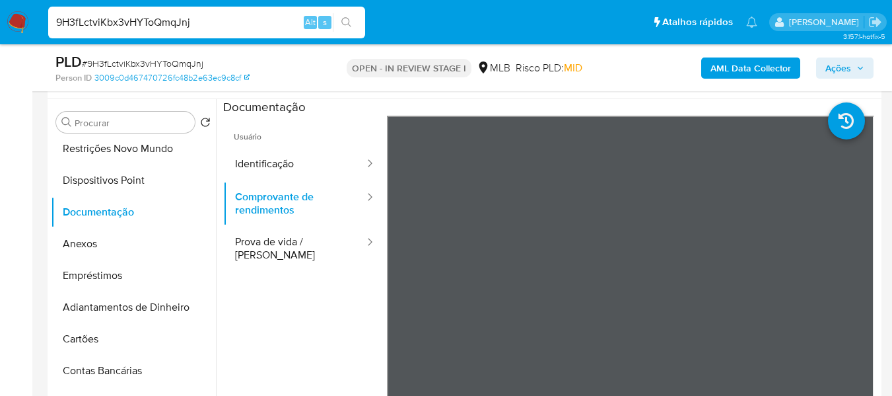
scroll to position [221, 0]
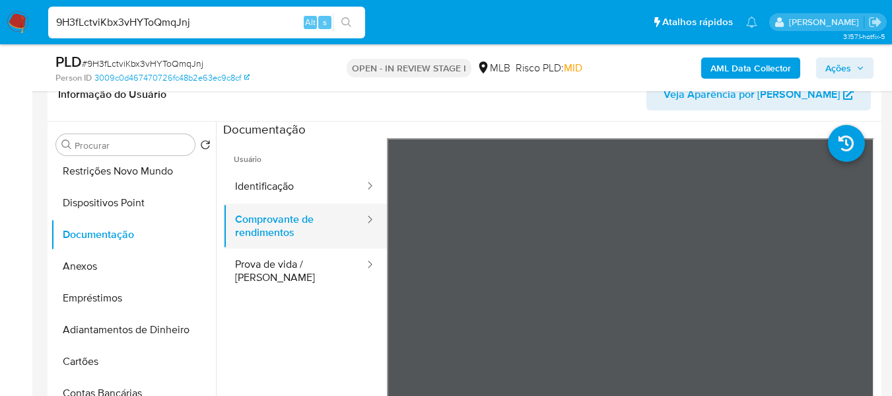
click at [316, 217] on button "Comprovante de rendimentos" at bounding box center [294, 225] width 143 height 45
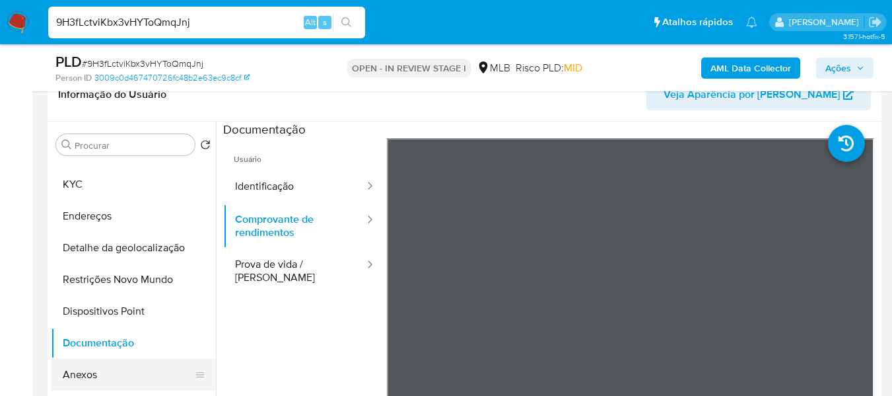
scroll to position [66, 0]
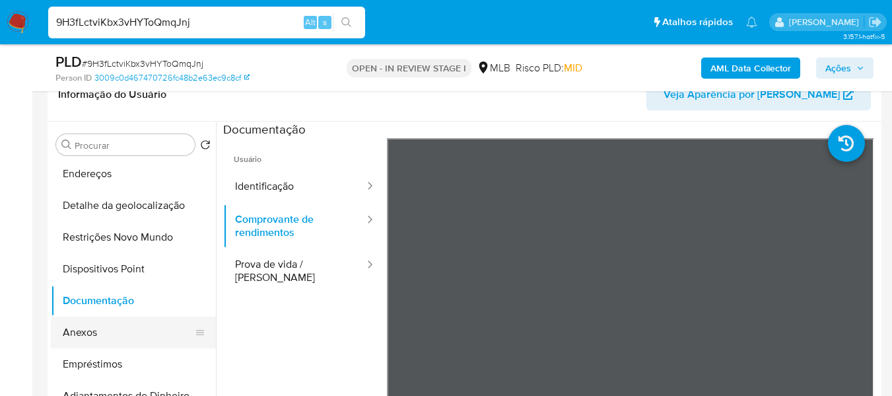
click at [96, 327] on button "Anexos" at bounding box center [128, 332] width 155 height 32
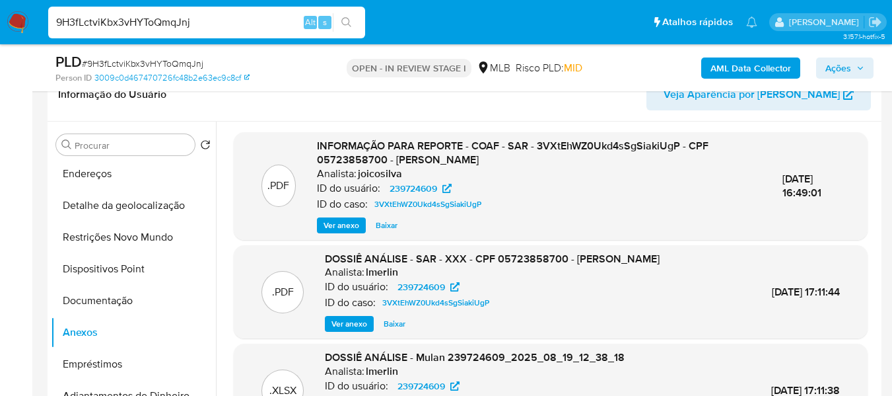
click at [337, 225] on span "Ver anexo" at bounding box center [342, 225] width 36 height 13
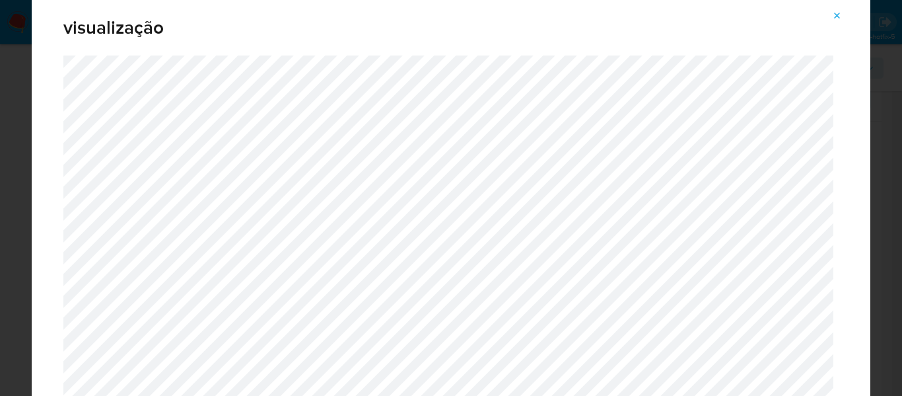
click at [835, 19] on icon "Attachment preview" at bounding box center [837, 16] width 11 height 11
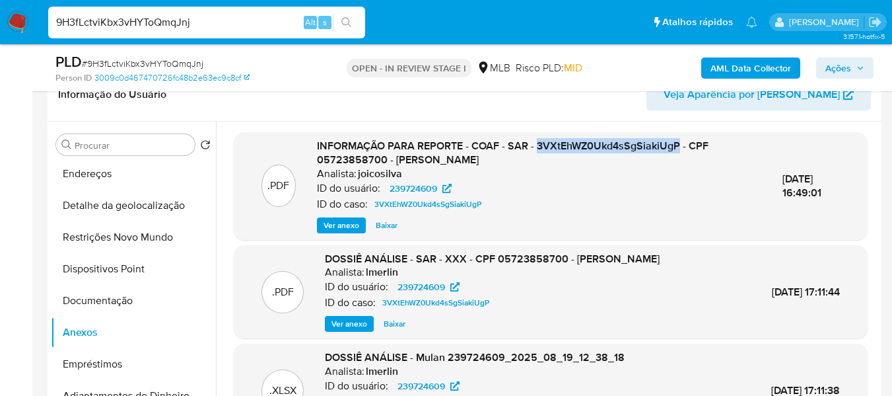
drag, startPoint x: 532, startPoint y: 144, endPoint x: 675, endPoint y: 144, distance: 143.3
click at [675, 144] on span "INFORMAÇÃO PARA REPORTE - COAF - SAR - 3VXtEhWZ0Ukd4sSgSiakiUgP - CPF 057238587…" at bounding box center [513, 153] width 392 height 30
copy span "3VXtEhWZ0Ukd4sSgSiakiUgP"
click at [101, 235] on button "Restrições Novo Mundo" at bounding box center [128, 237] width 155 height 32
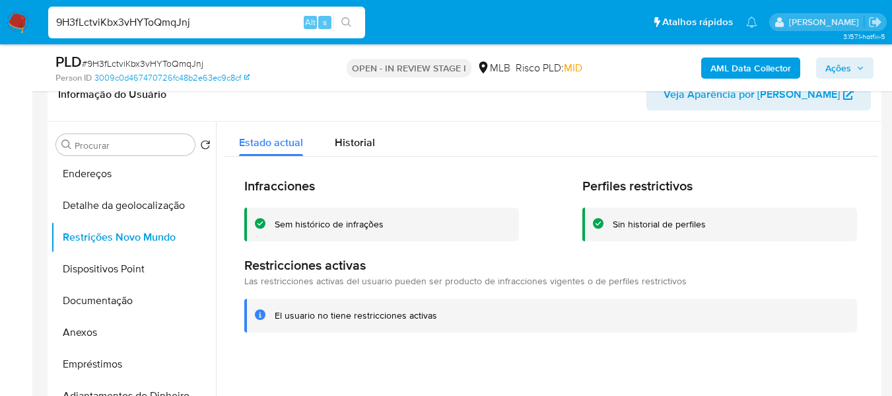
drag, startPoint x: 273, startPoint y: 317, endPoint x: 433, endPoint y: 313, distance: 159.9
click at [433, 313] on div "El usuario no tiene restricciones activas" at bounding box center [550, 316] width 613 height 34
drag, startPoint x: 118, startPoint y: 326, endPoint x: 133, endPoint y: 326, distance: 14.5
click at [118, 326] on button "Anexos" at bounding box center [128, 332] width 155 height 32
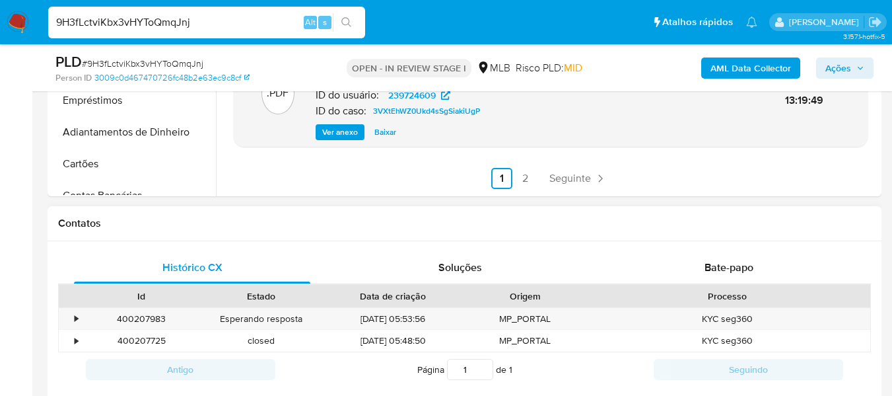
scroll to position [485, 0]
click at [520, 177] on link "2" at bounding box center [525, 177] width 21 height 21
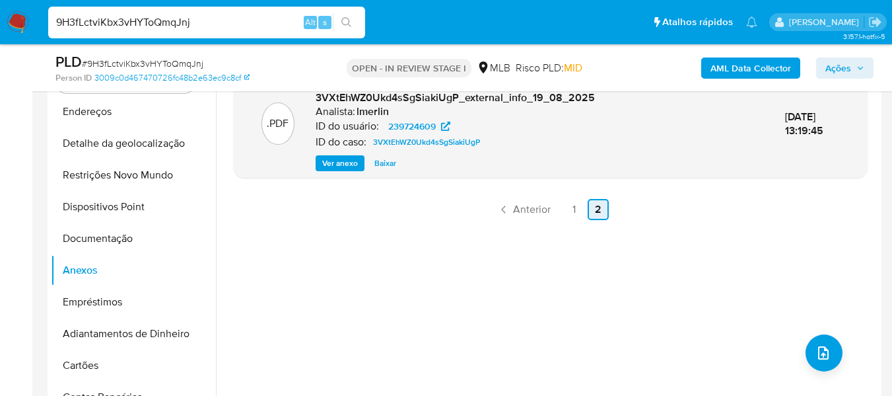
scroll to position [155, 0]
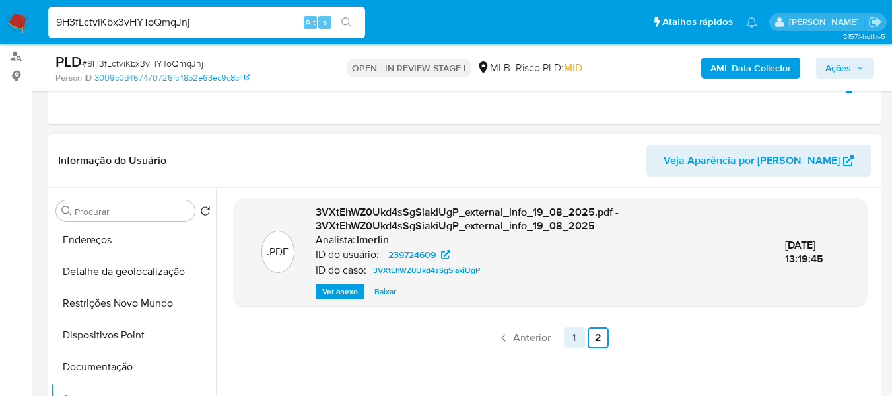
click at [567, 337] on link "1" at bounding box center [574, 337] width 21 height 21
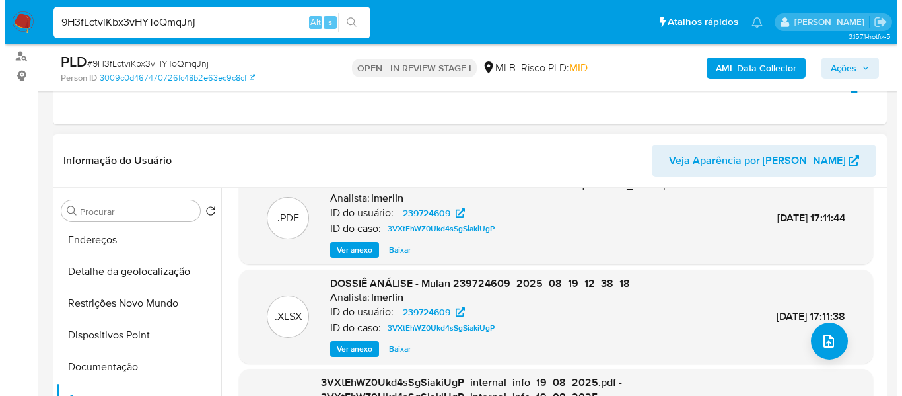
scroll to position [154, 0]
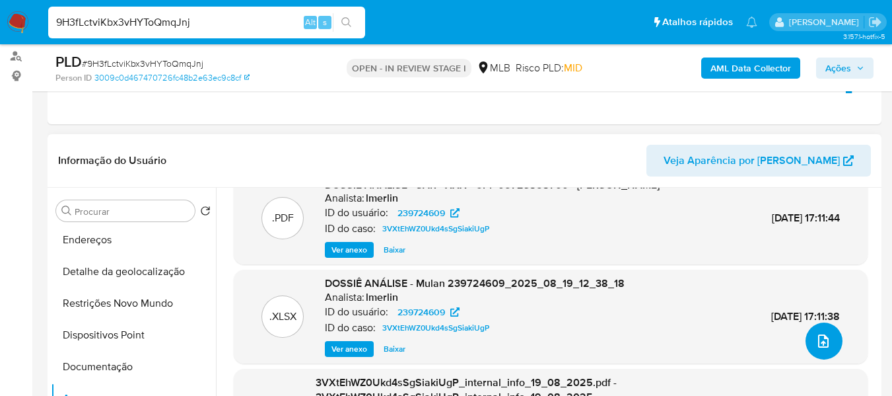
click at [806, 332] on button "upload-file" at bounding box center [824, 340] width 37 height 37
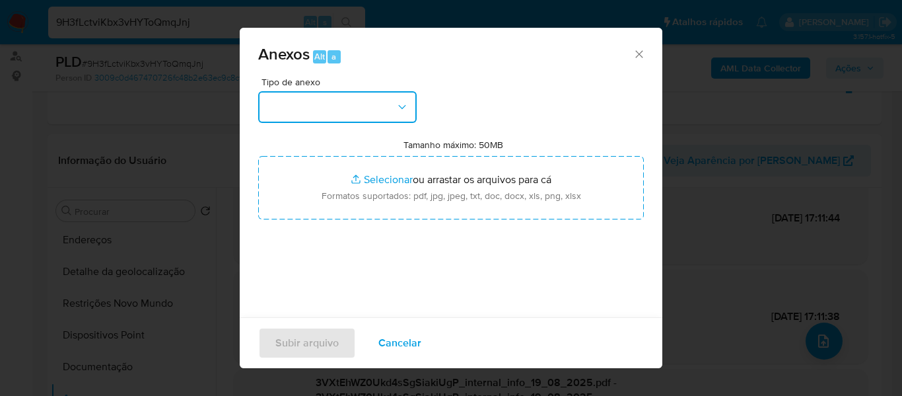
click at [388, 115] on button "button" at bounding box center [337, 107] width 159 height 32
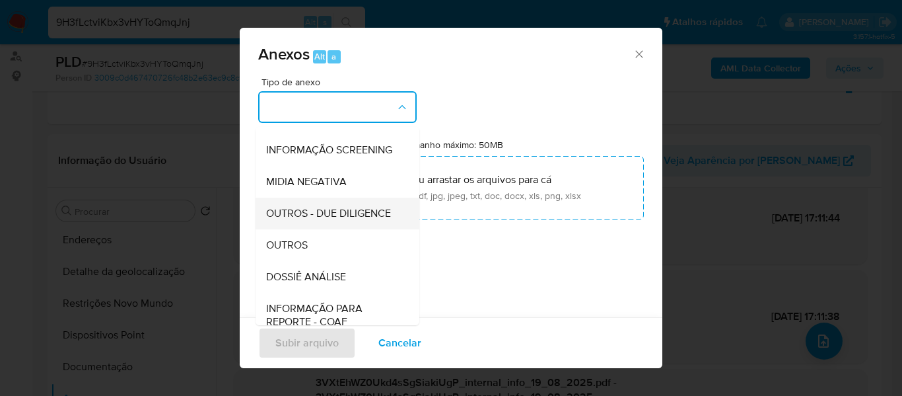
scroll to position [132, 0]
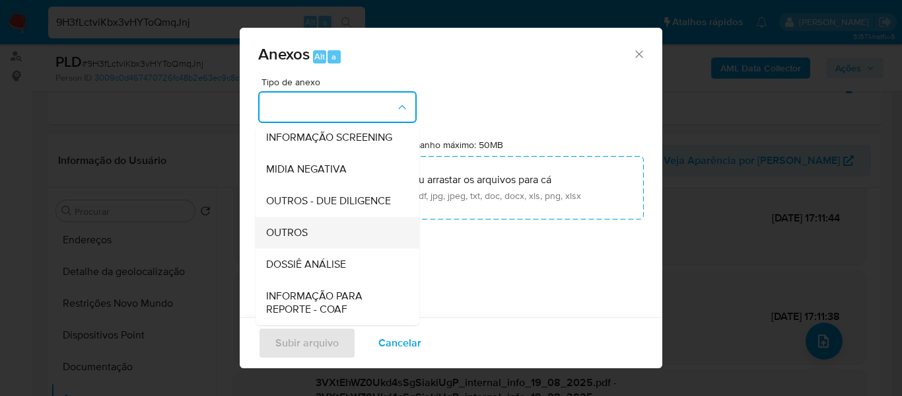
click at [291, 239] on span "OUTROS" at bounding box center [287, 232] width 42 height 13
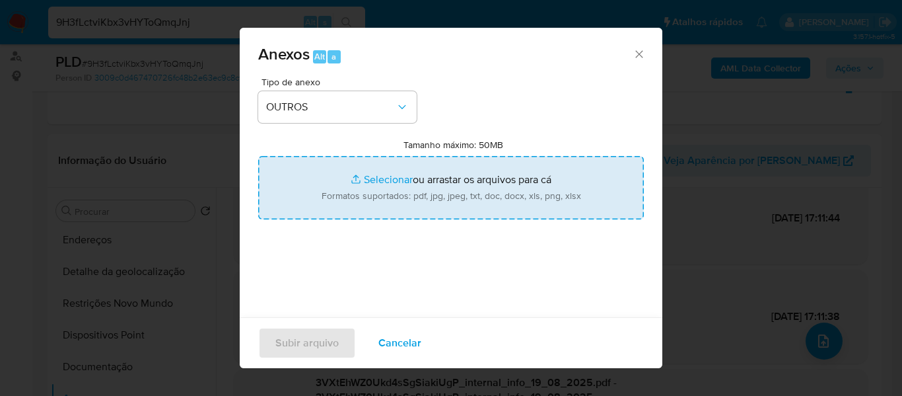
click at [366, 180] on input "Tamanho máximo: 50MB Selecionar arquivos" at bounding box center [451, 187] width 386 height 63
type input "C:\fakepath\DECLINIO - XXXXX- CPF 05723858700 - MARIANA DA CUNHA NOGUEIRA.pdf"
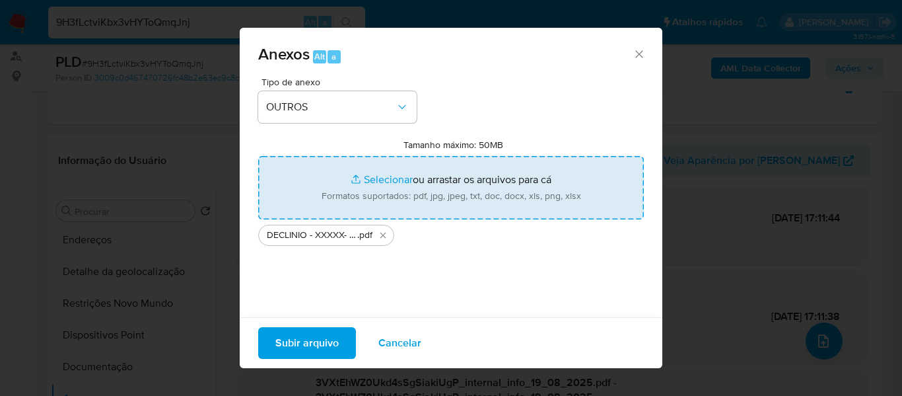
click at [374, 178] on input "Tamanho máximo: 50MB Selecionar arquivos" at bounding box center [451, 187] width 386 height 63
type input "C:\fakepath\Mulan Mariana da Cunha Nogueira 239724609_2025_08_29_15_47_40 - Dat…"
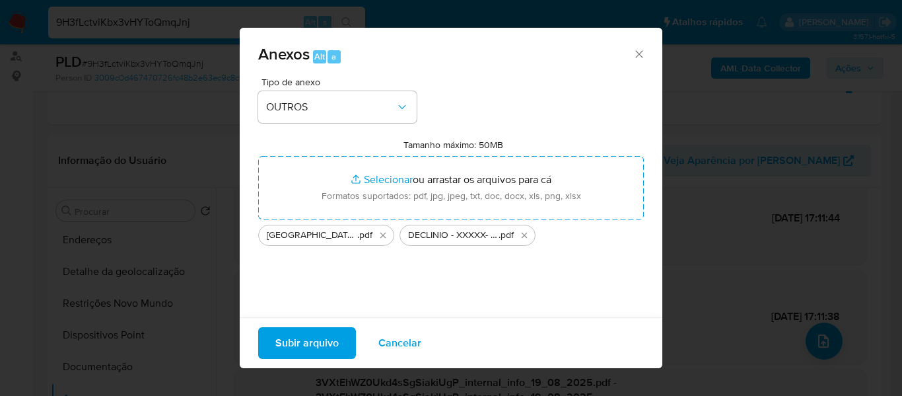
click at [328, 343] on span "Subir arquivo" at bounding box center [306, 342] width 63 height 29
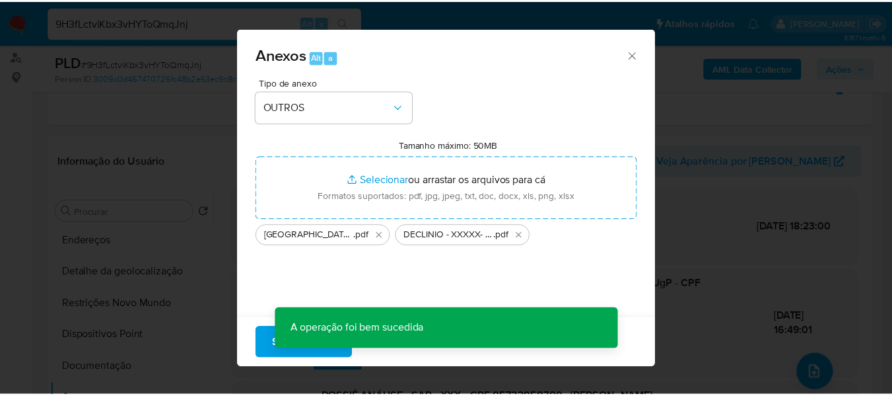
scroll to position [137, 0]
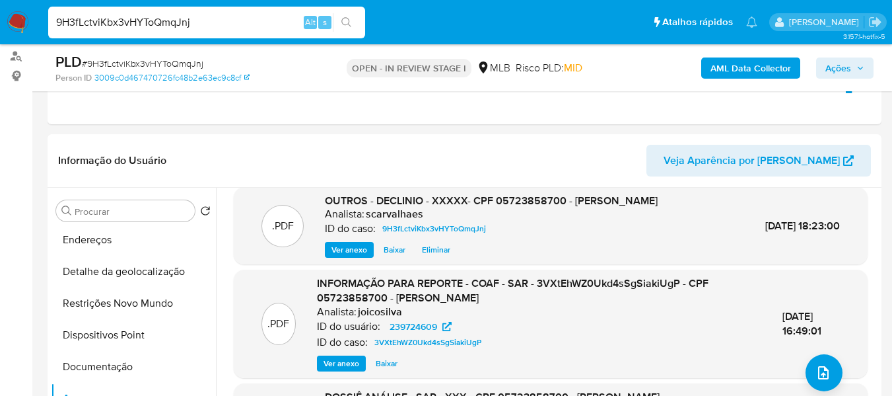
click at [843, 65] on span "Ações" at bounding box center [839, 67] width 26 height 21
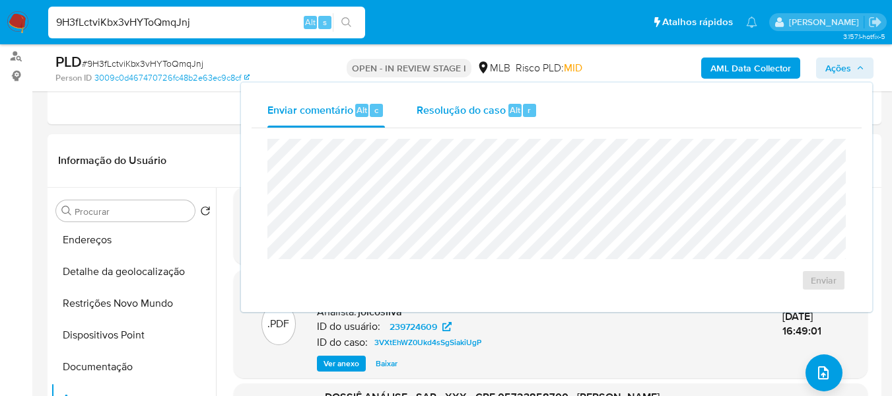
click at [480, 109] on span "Resolução do caso" at bounding box center [461, 109] width 89 height 15
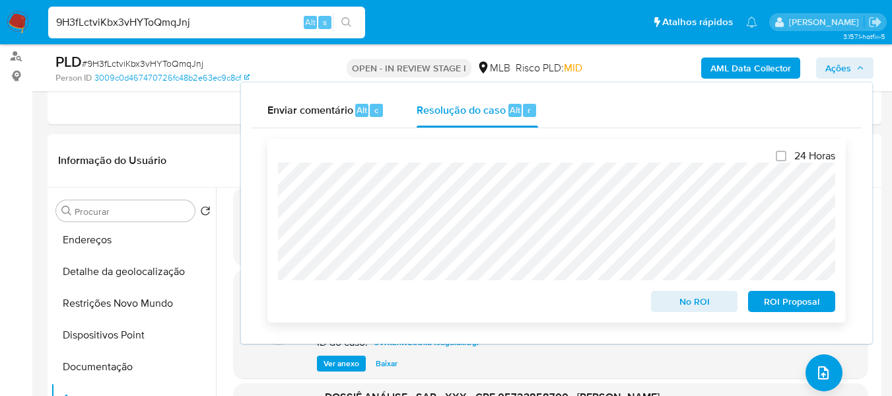
click at [701, 308] on span "No ROI" at bounding box center [694, 301] width 69 height 18
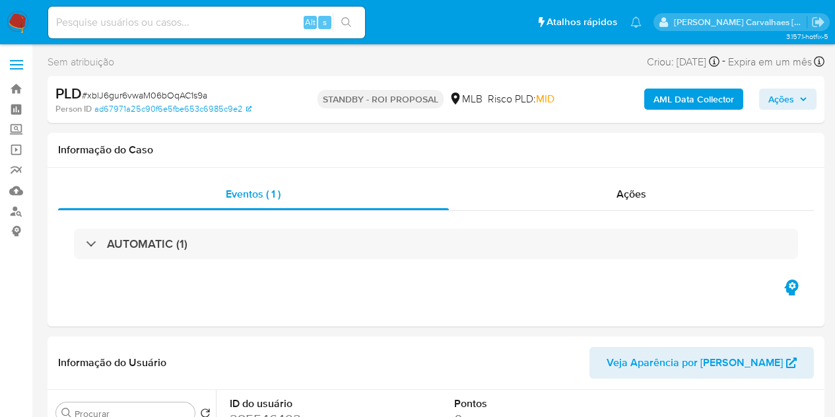
select select "10"
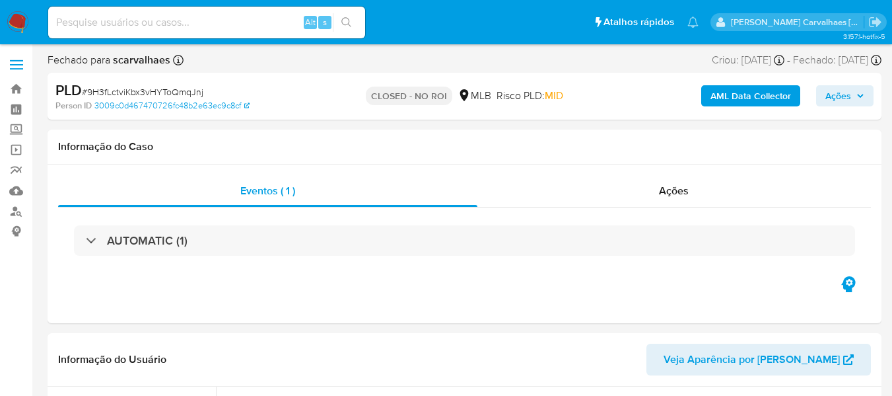
select select "10"
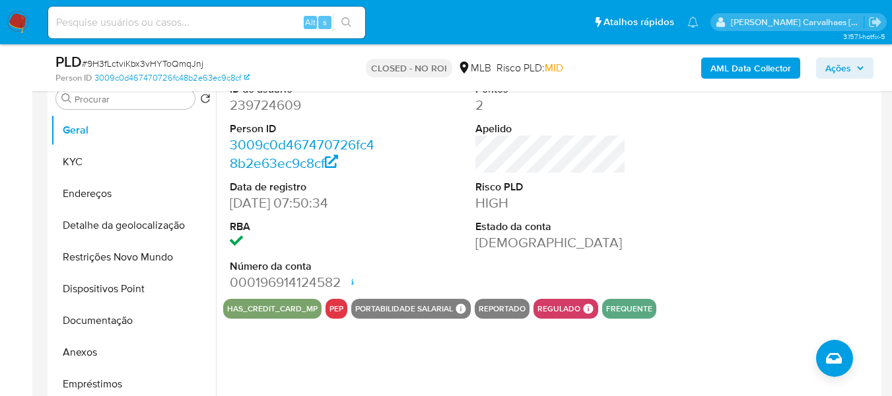
scroll to position [198, 0]
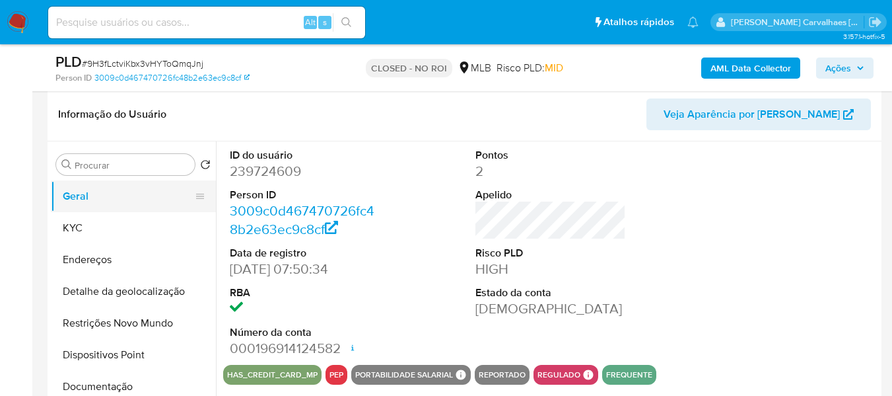
click at [90, 192] on button "Geral" at bounding box center [128, 196] width 155 height 32
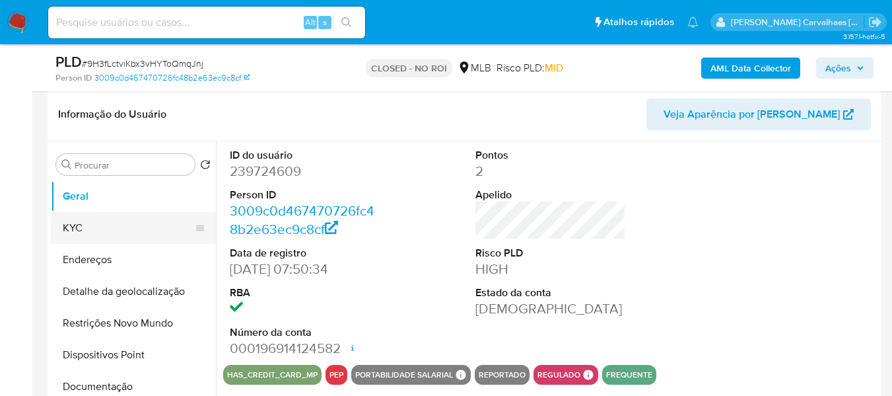
click at [93, 227] on button "KYC" at bounding box center [128, 228] width 155 height 32
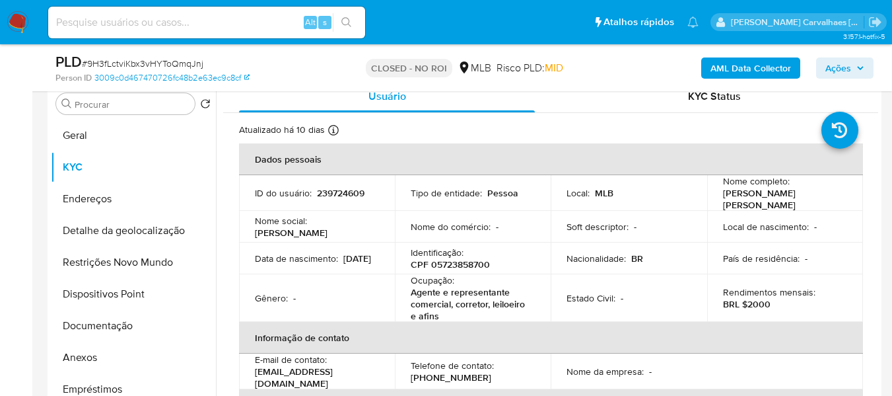
scroll to position [283, 0]
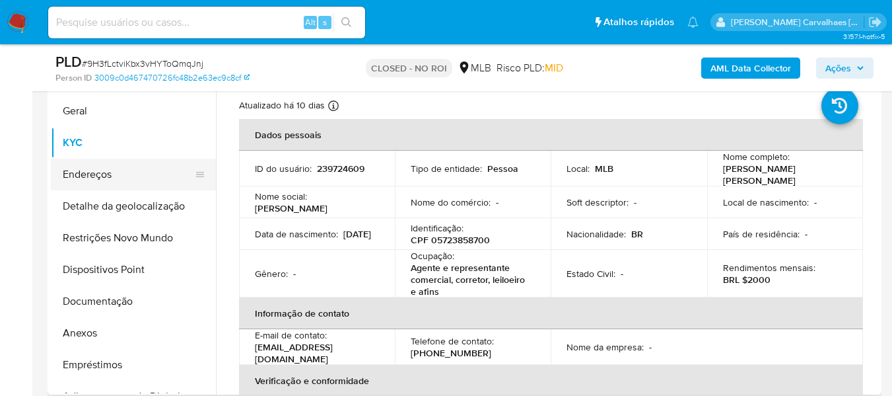
click at [128, 184] on button "Endereços" at bounding box center [128, 175] width 155 height 32
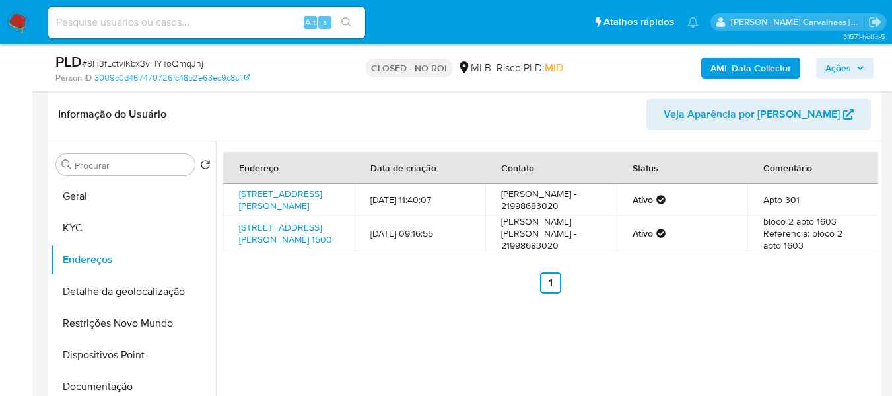
scroll to position [194, 0]
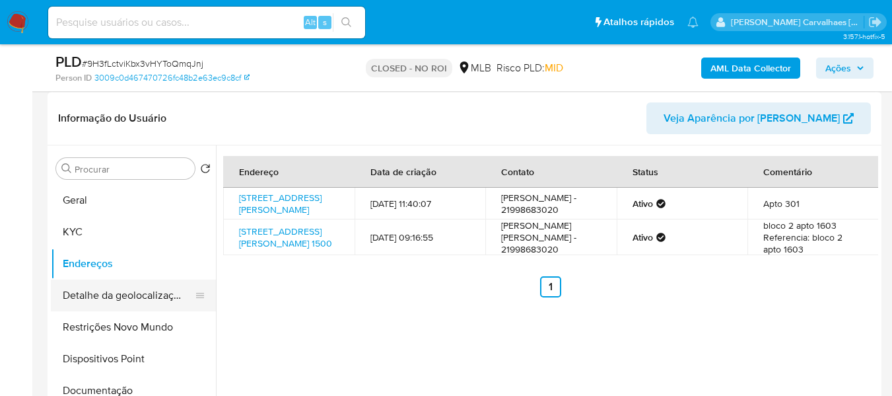
click at [171, 295] on button "Detalhe da geolocalização" at bounding box center [128, 295] width 155 height 32
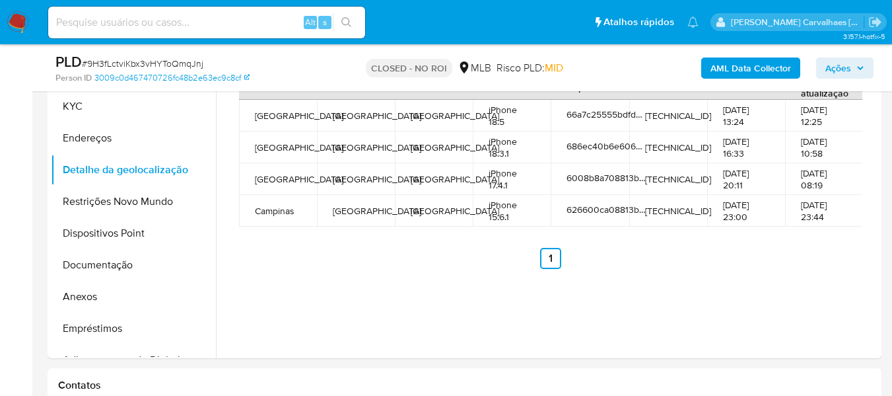
scroll to position [279, 0]
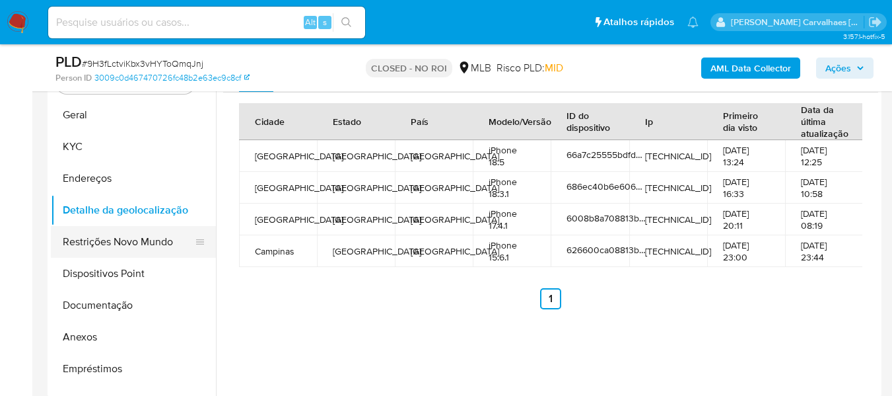
click at [151, 246] on button "Restrições Novo Mundo" at bounding box center [128, 242] width 155 height 32
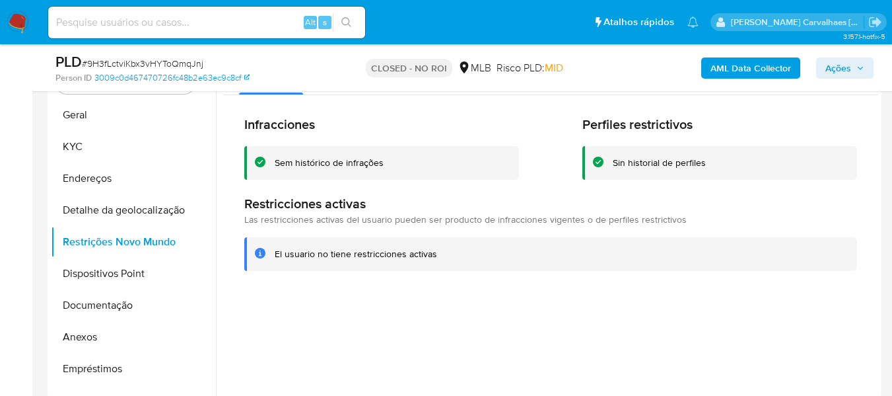
scroll to position [213, 0]
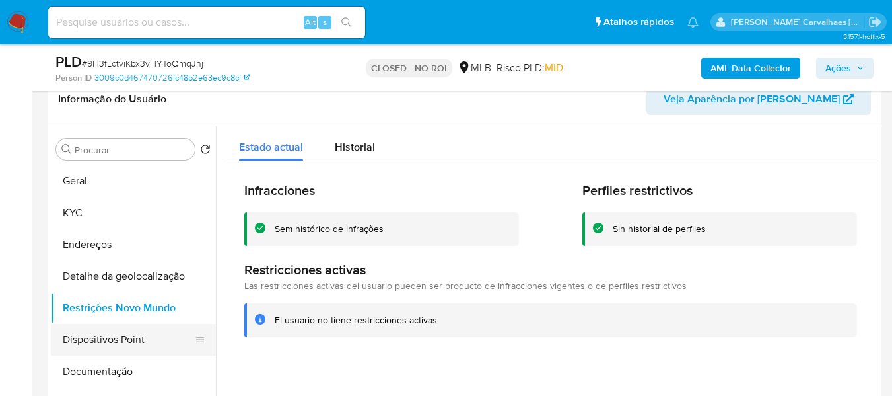
click at [120, 346] on button "Dispositivos Point" at bounding box center [128, 340] width 155 height 32
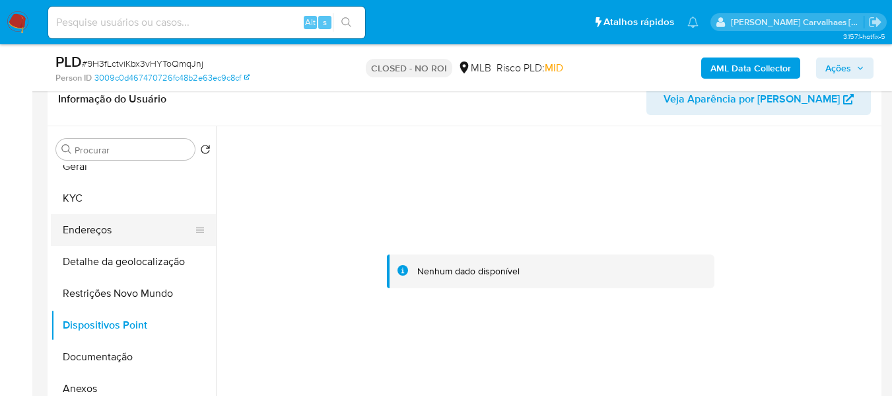
scroll to position [0, 0]
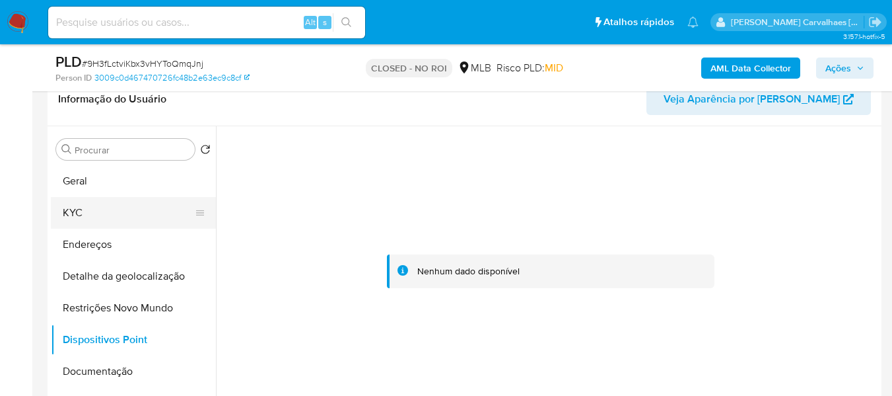
click at [89, 210] on button "KYC" at bounding box center [128, 213] width 155 height 32
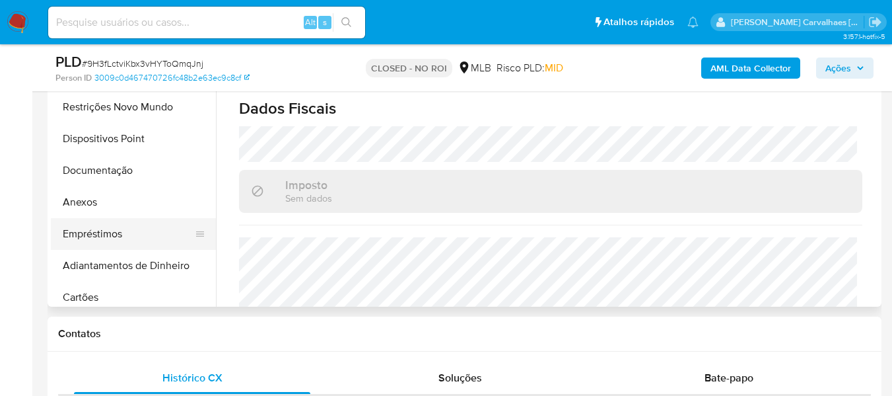
scroll to position [66, 0]
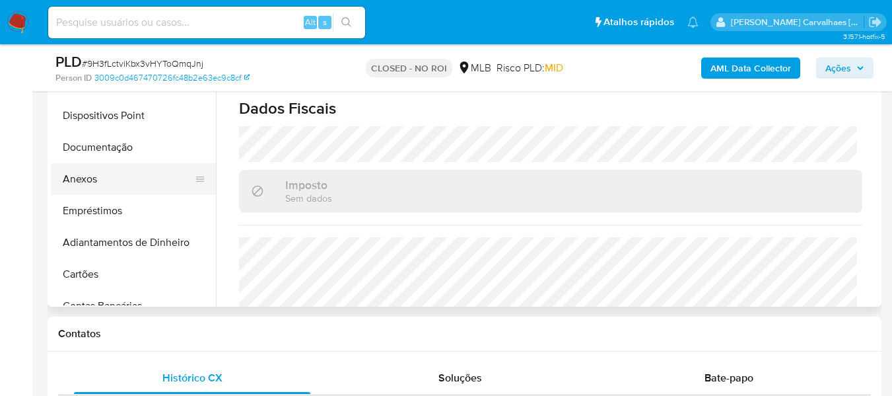
click at [109, 175] on button "Anexos" at bounding box center [128, 179] width 155 height 32
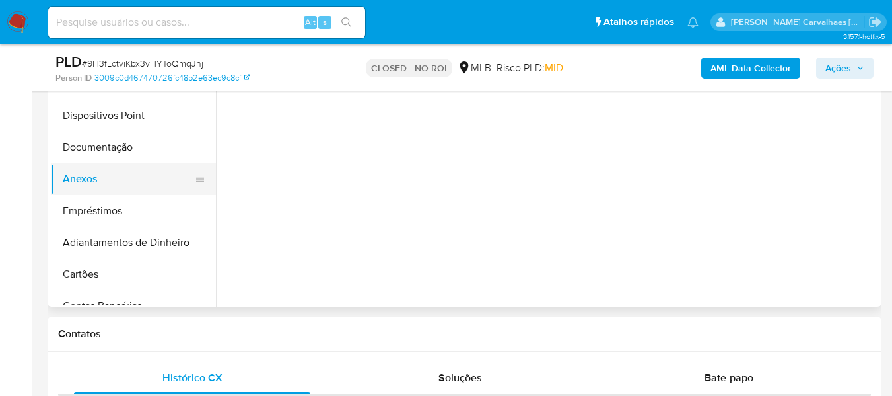
scroll to position [0, 0]
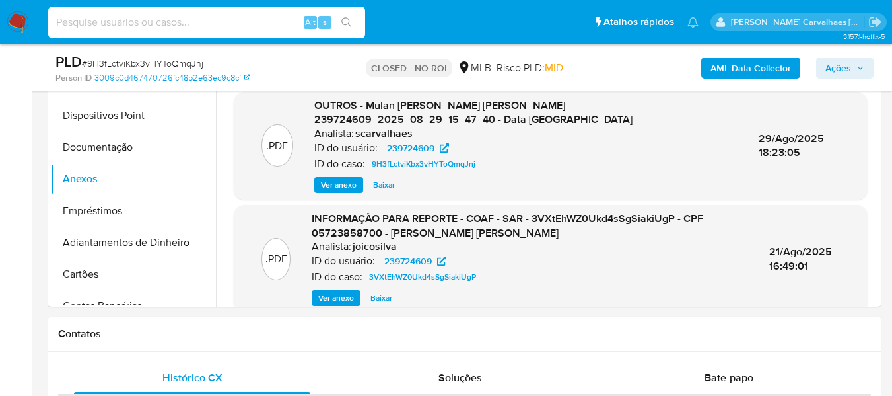
click at [102, 18] on input at bounding box center [206, 22] width 317 height 17
paste input "T48vrhW8Yal4LVJb6h3uo7jy"
type input "T48vrhW8Yal4LVJb6h3uo7jy"
click at [347, 24] on icon "search-icon" at bounding box center [346, 22] width 10 height 10
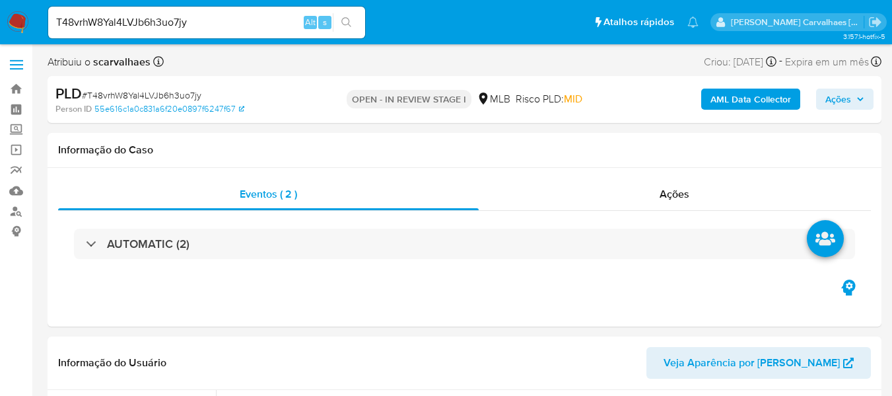
select select "10"
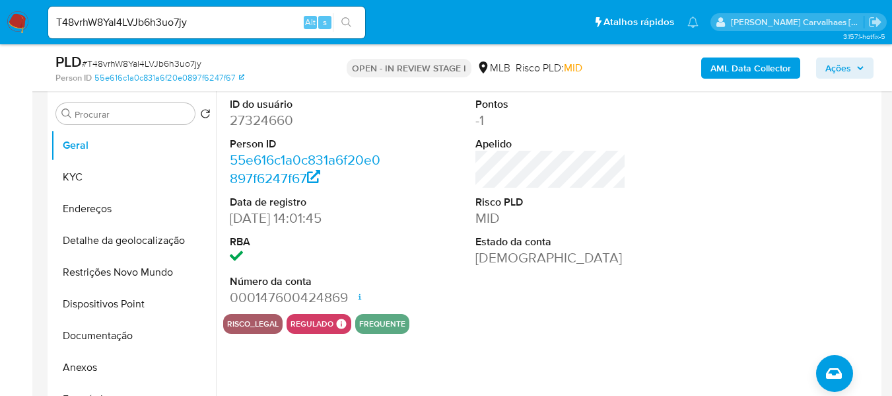
scroll to position [264, 0]
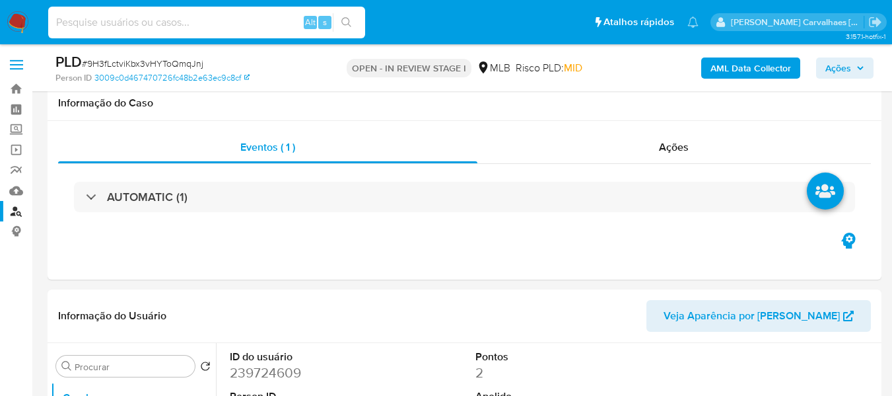
scroll to position [1519, 0]
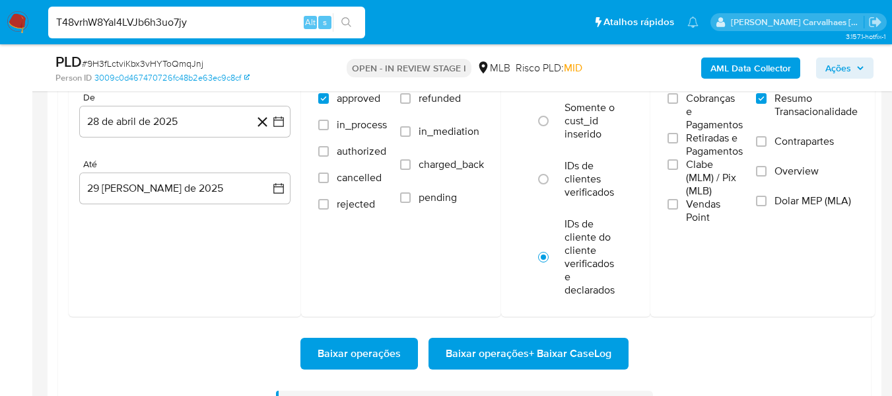
type input "T48vrhW8Yal4LVJb6h3uo7jy"
click at [341, 18] on icon "search-icon" at bounding box center [346, 22] width 11 height 11
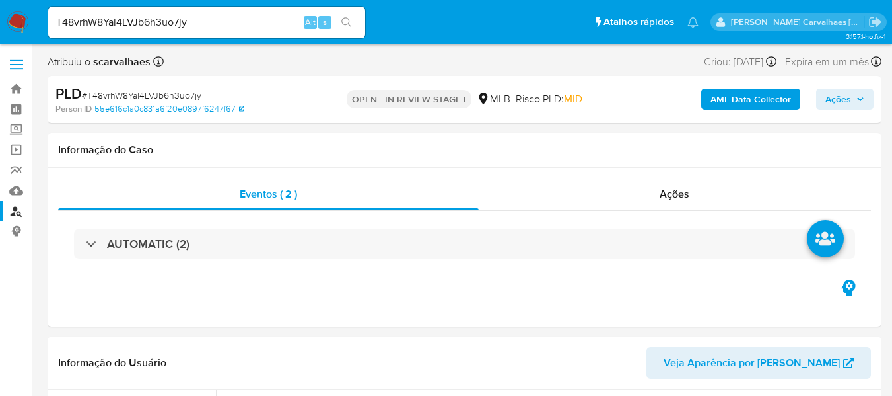
select select "10"
click at [339, 26] on button "search-icon" at bounding box center [346, 22] width 27 height 18
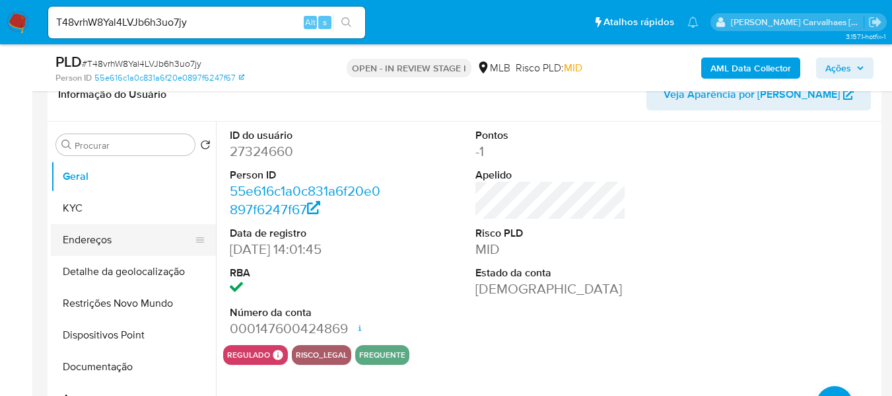
scroll to position [198, 0]
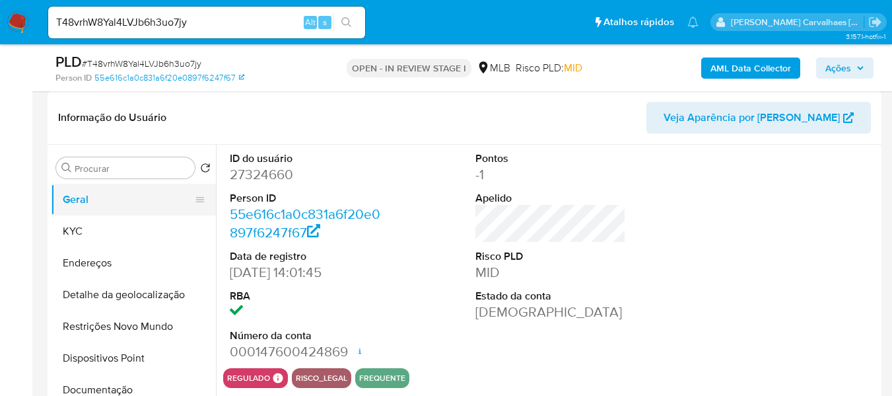
click at [125, 199] on button "Geral" at bounding box center [128, 200] width 155 height 32
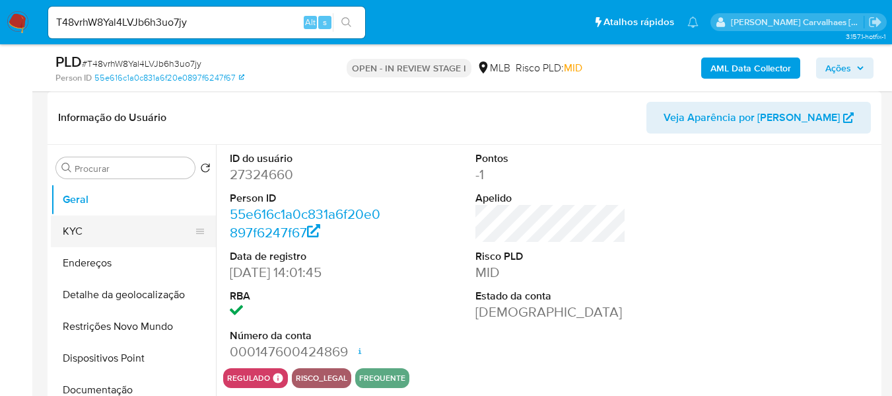
click at [159, 225] on button "KYC" at bounding box center [128, 231] width 155 height 32
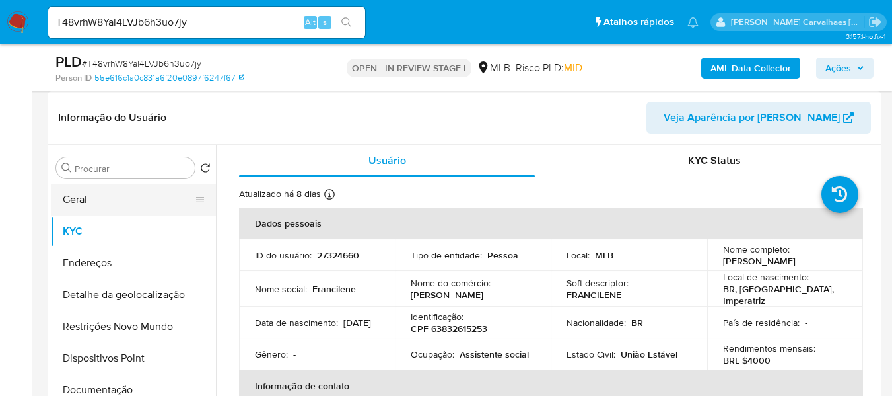
click at [97, 196] on button "Geral" at bounding box center [128, 200] width 155 height 32
